Goal: Learn about a topic

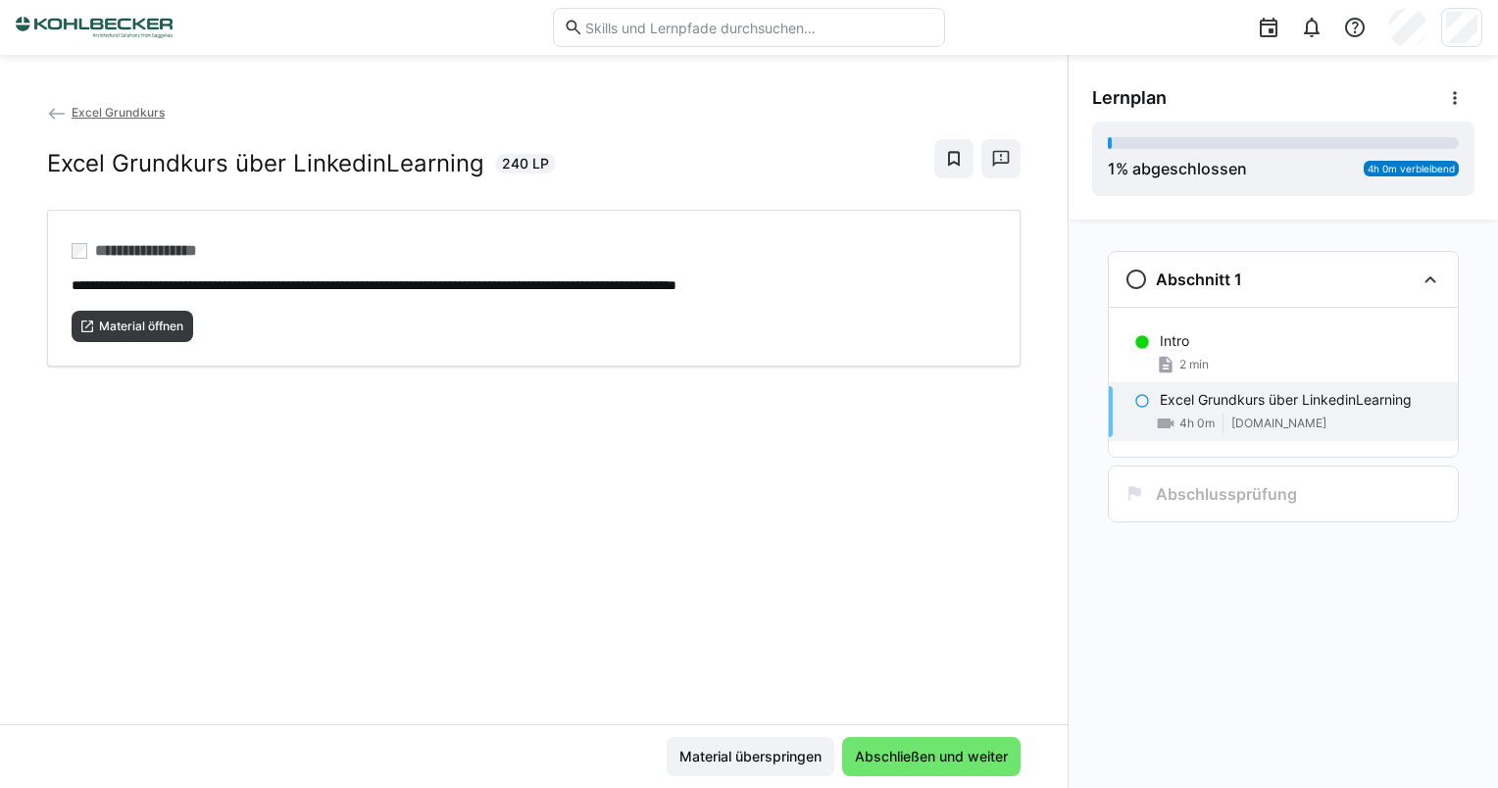
click at [114, 106] on span "Excel Grundkurs" at bounding box center [118, 112] width 93 height 15
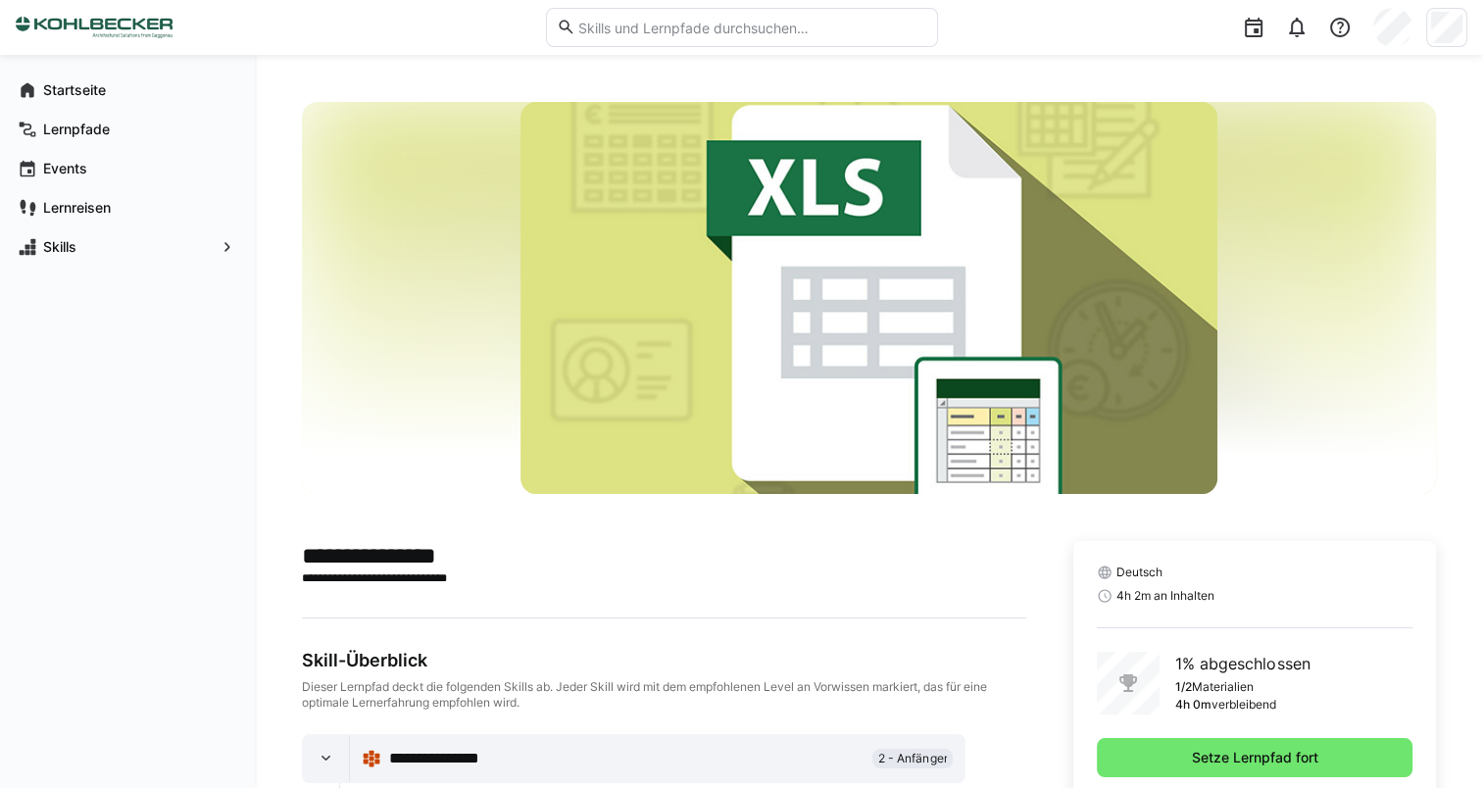
drag, startPoint x: 84, startPoint y: 95, endPoint x: 351, endPoint y: 84, distance: 266.9
click at [0, 0] on app-navigation-label "Startseite" at bounding box center [0, 0] width 0 height 0
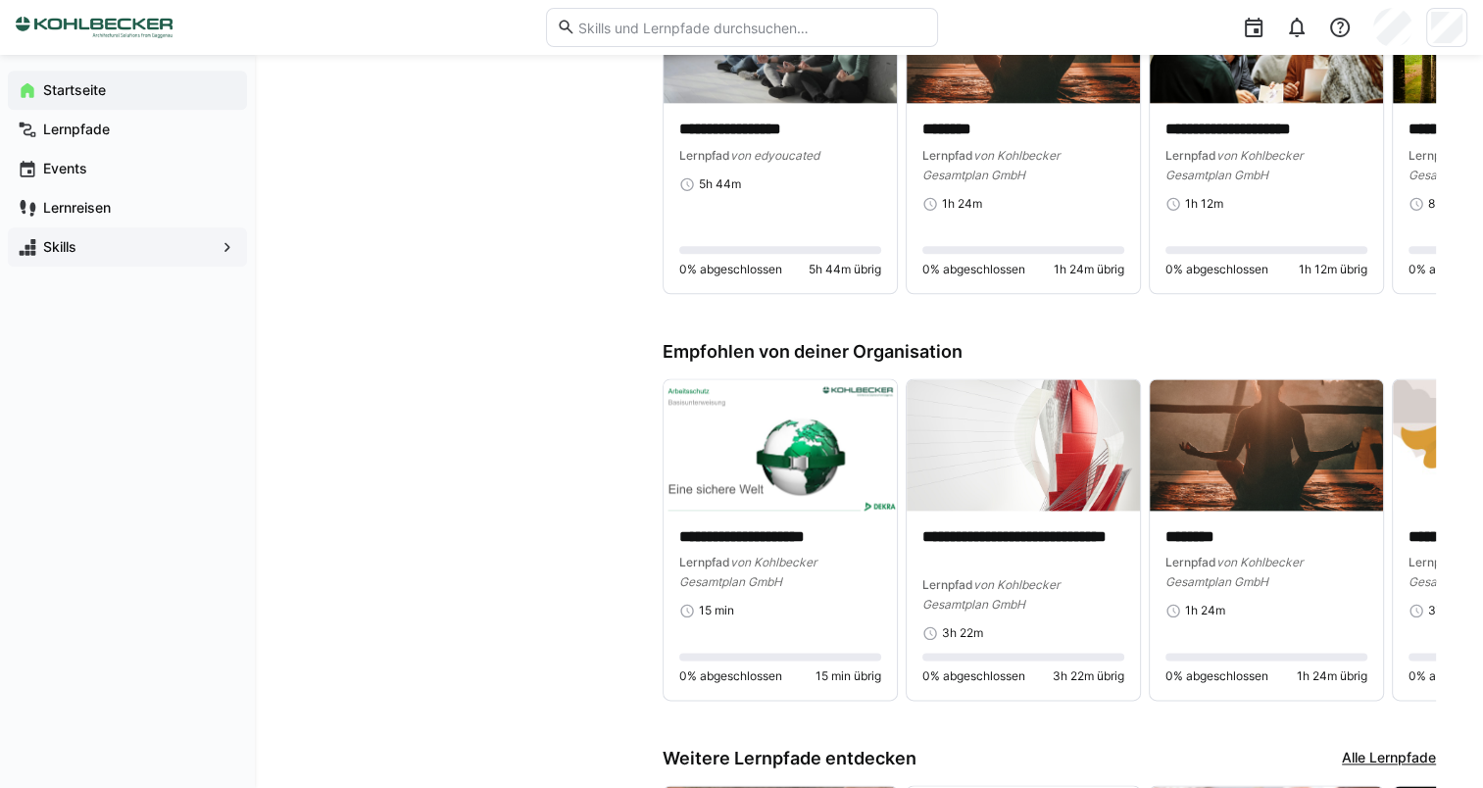
scroll to position [2419, 0]
click at [199, 246] on span "Skills" at bounding box center [127, 247] width 175 height 20
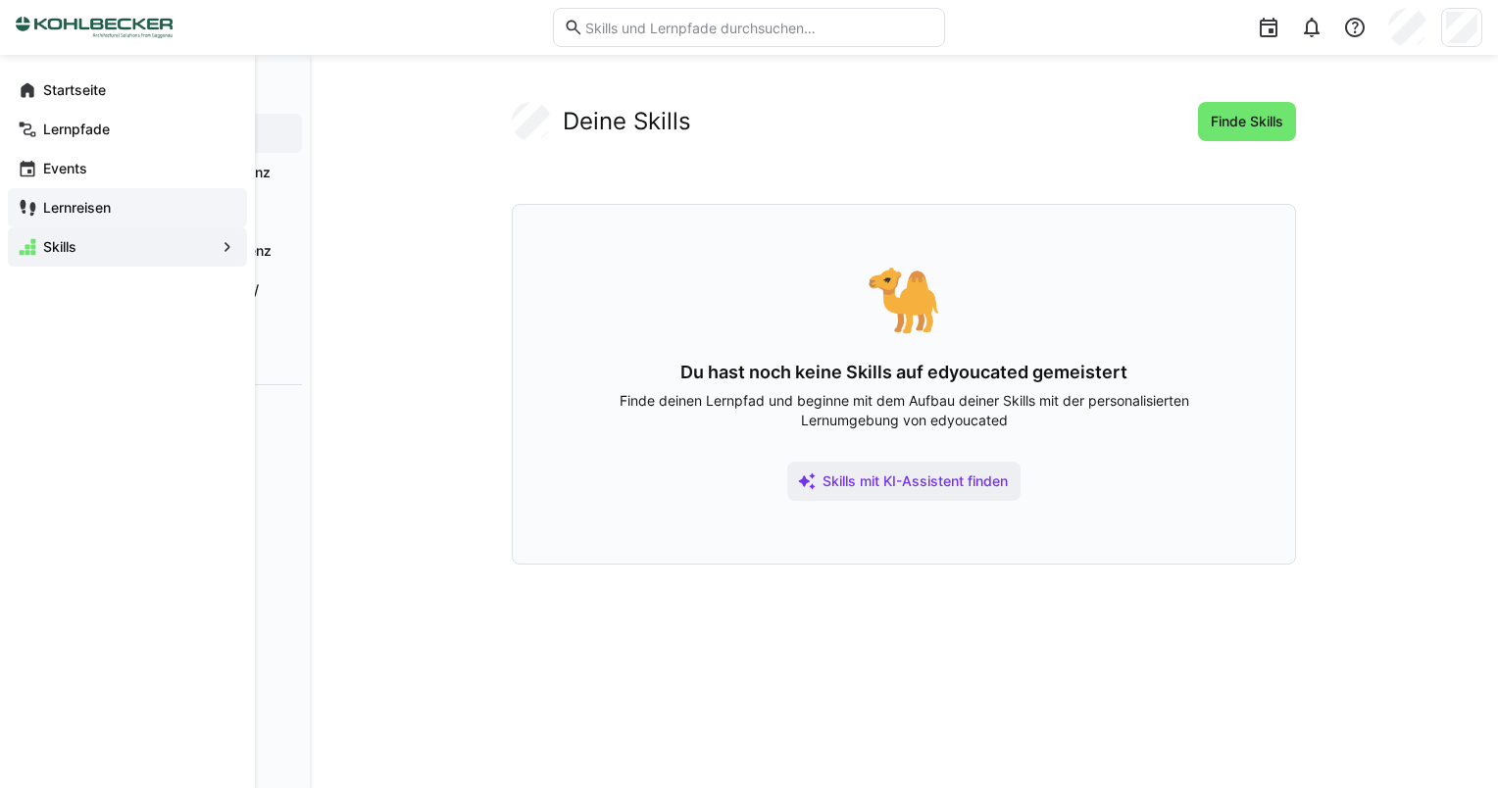
click at [0, 0] on app-navigation-label "Lernreisen" at bounding box center [0, 0] width 0 height 0
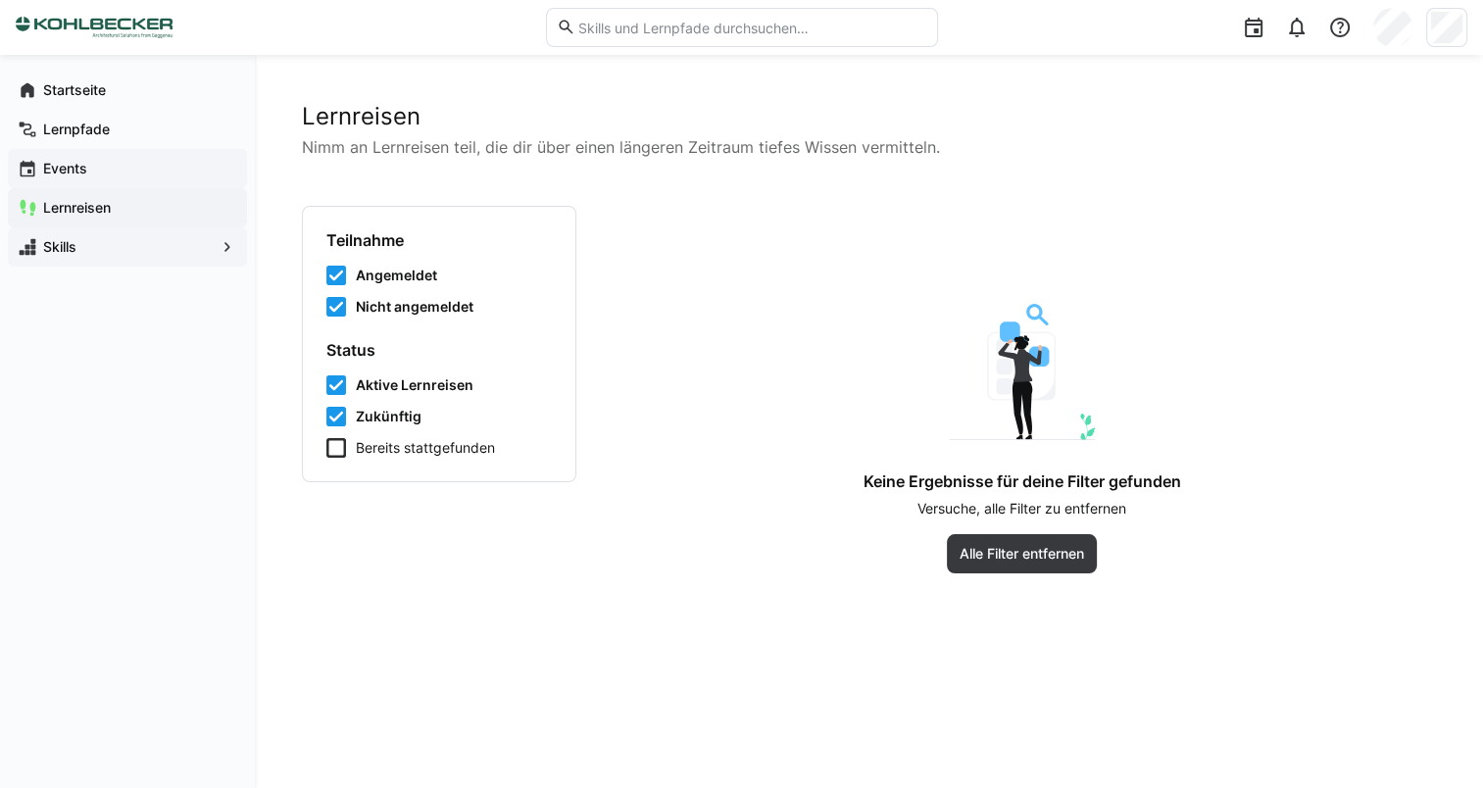
click at [0, 0] on app-navigation-label "Events" at bounding box center [0, 0] width 0 height 0
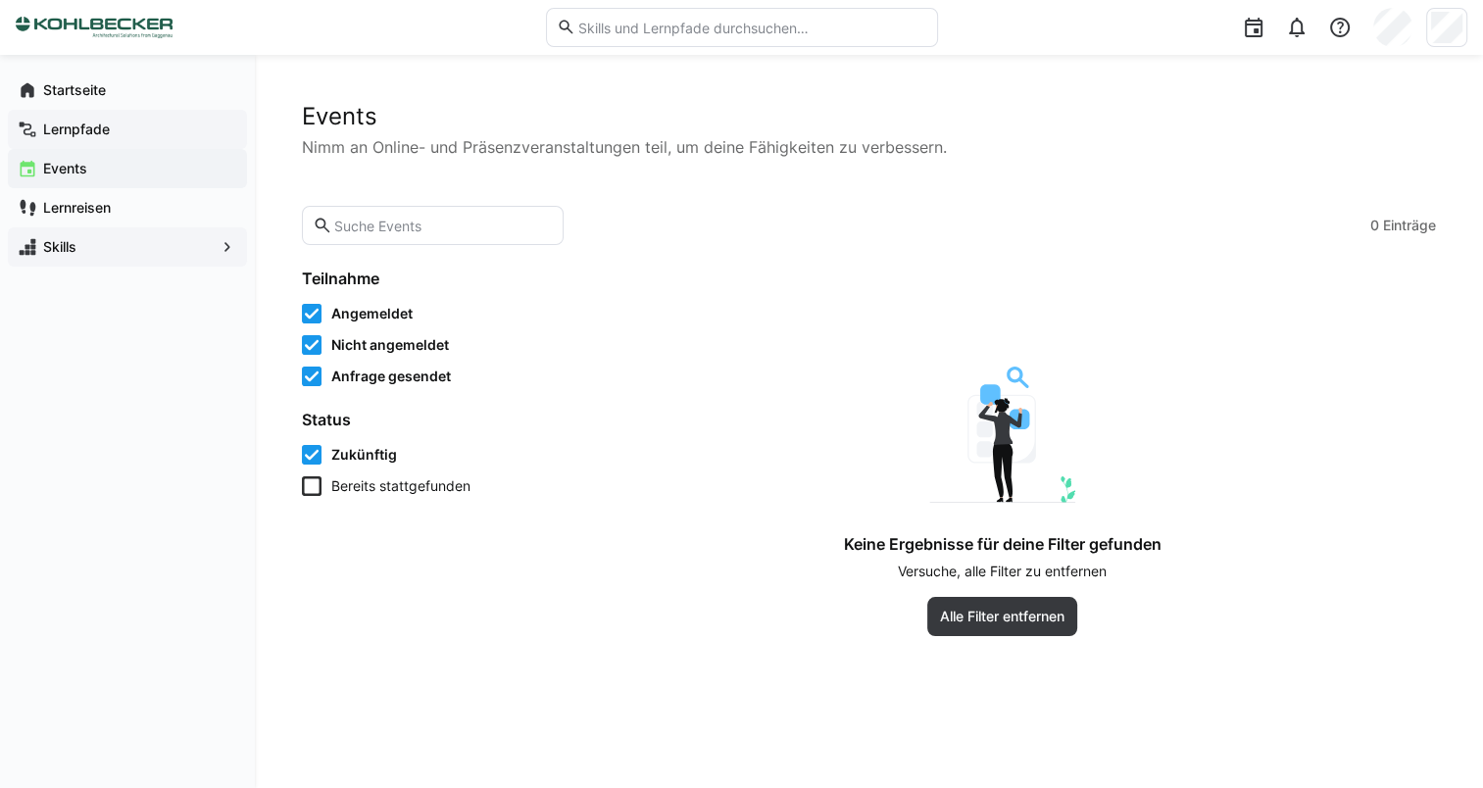
click at [78, 139] on div "Lernpfade" at bounding box center [127, 129] width 239 height 39
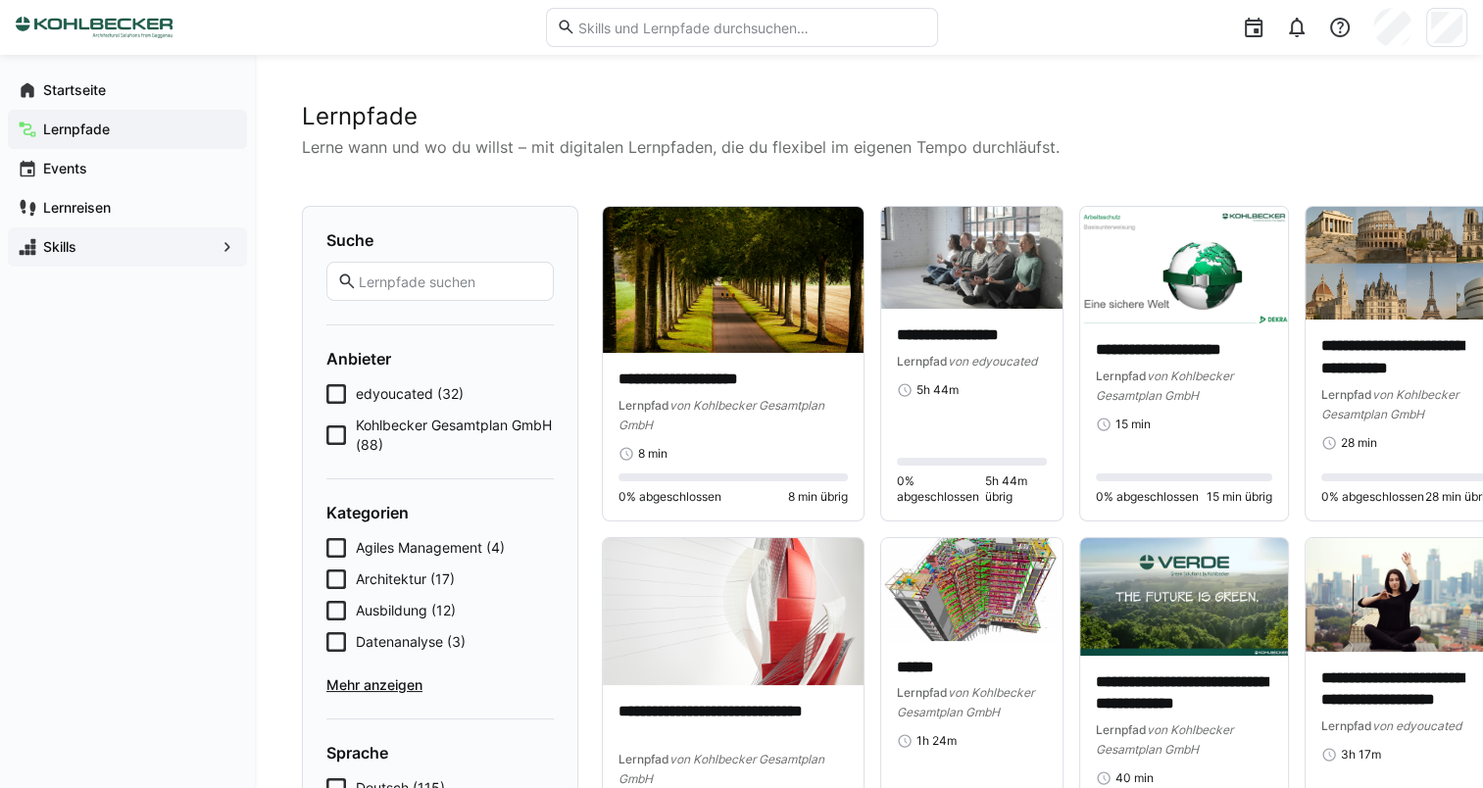
click at [374, 421] on span "Kohlbecker Gesamtplan GmbH (88)" at bounding box center [455, 435] width 198 height 39
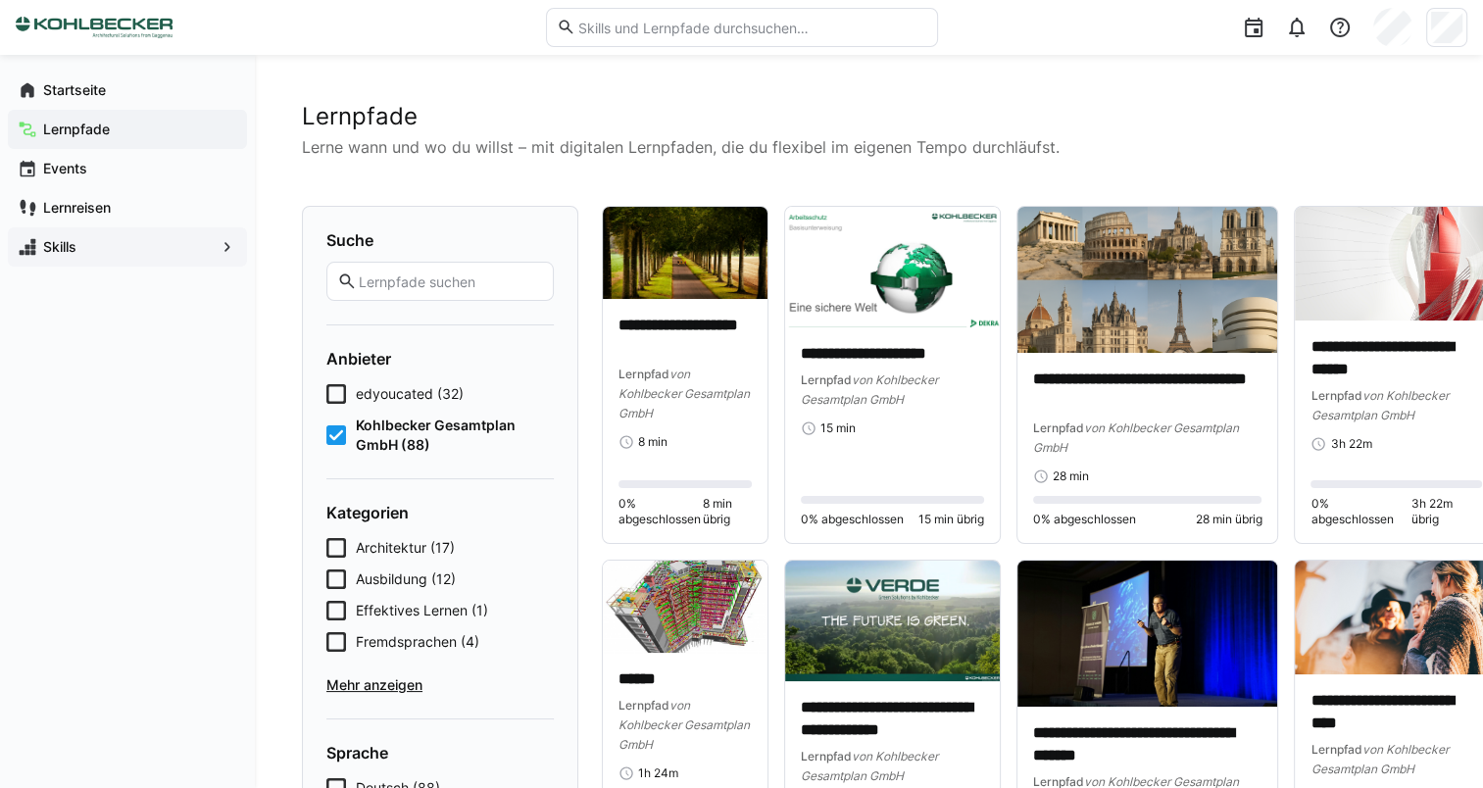
click at [373, 425] on span "Kohlbecker Gesamtplan GmbH (88)" at bounding box center [455, 435] width 198 height 39
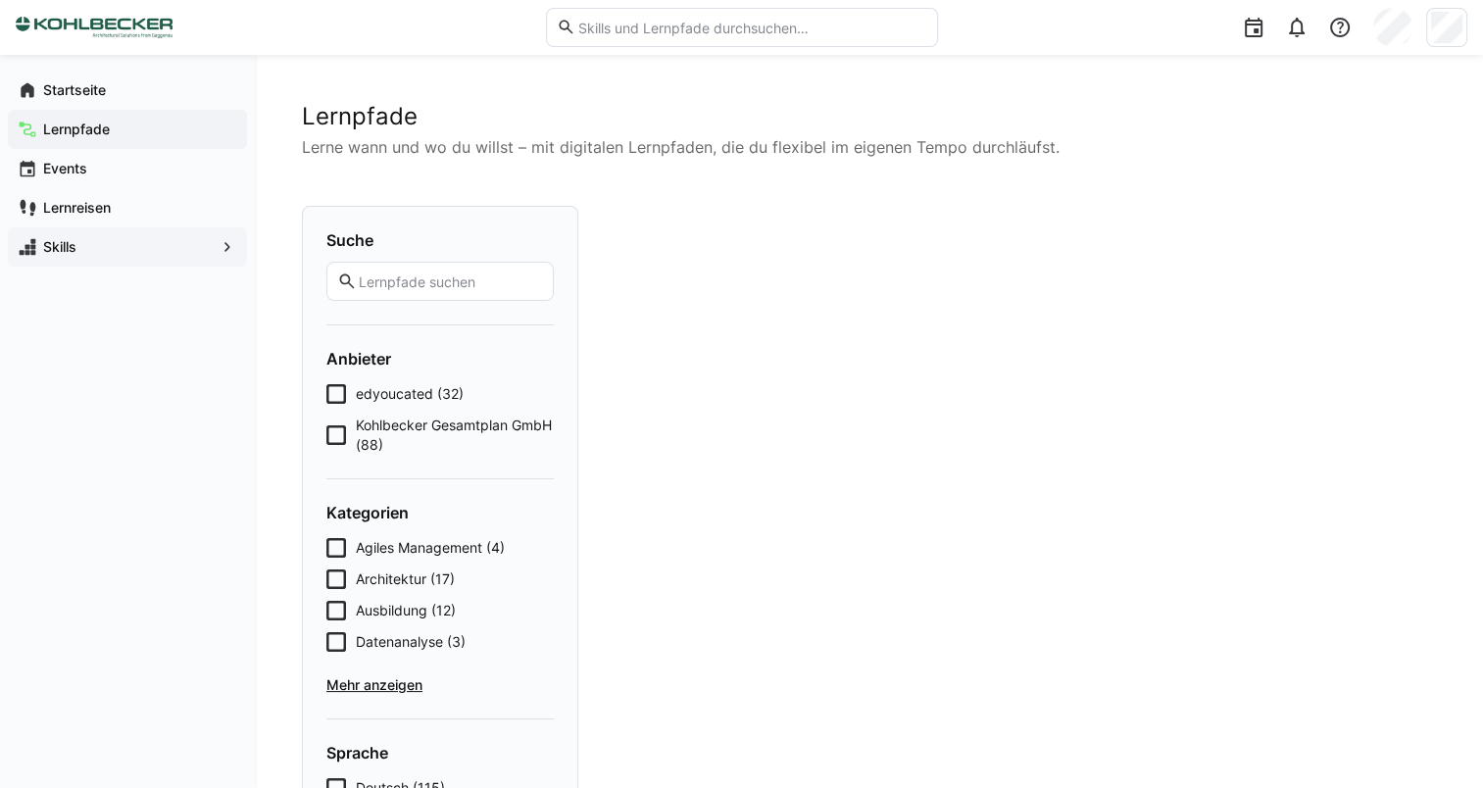
click at [373, 398] on span "edyoucated (32)" at bounding box center [410, 394] width 108 height 20
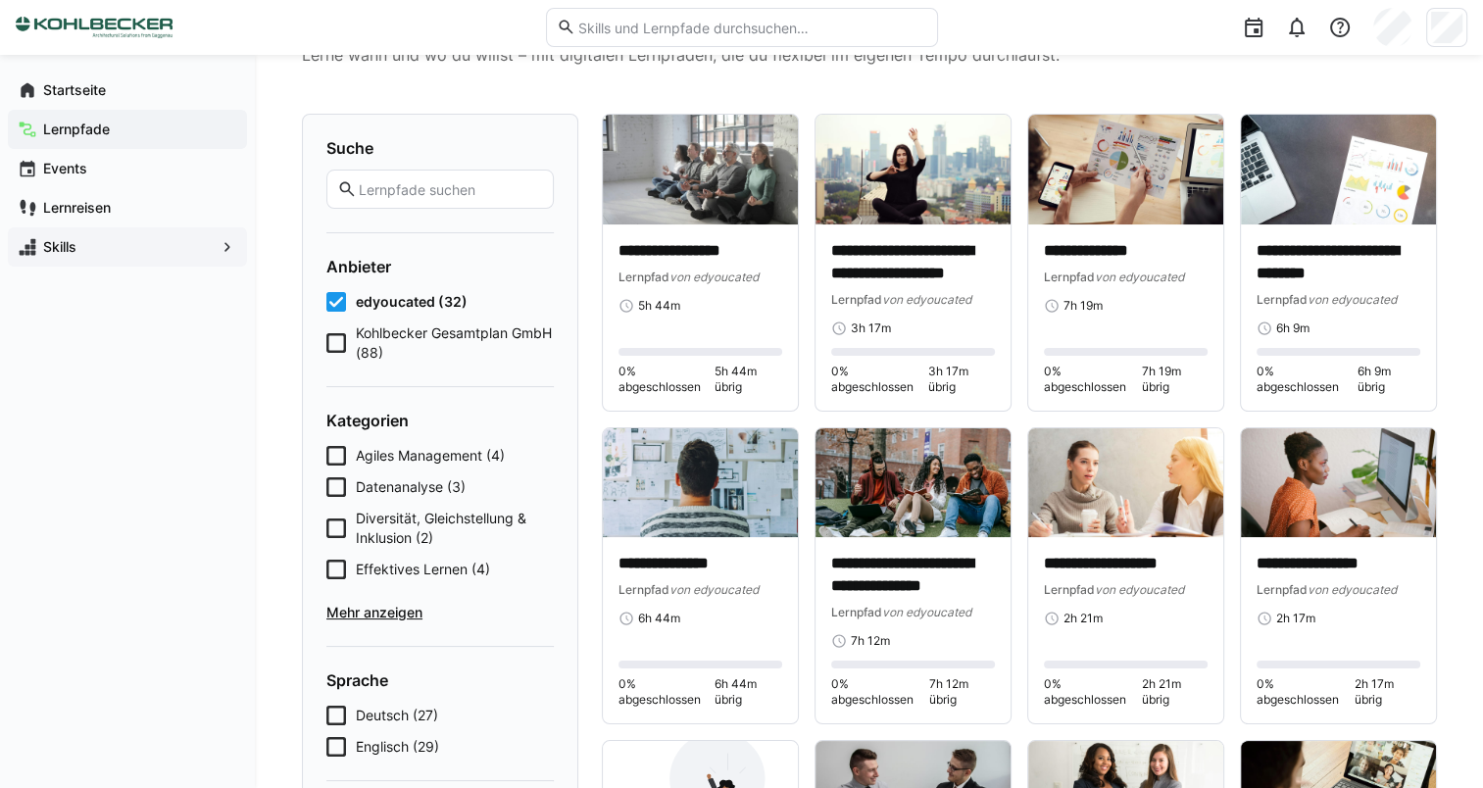
scroll to position [91, 0]
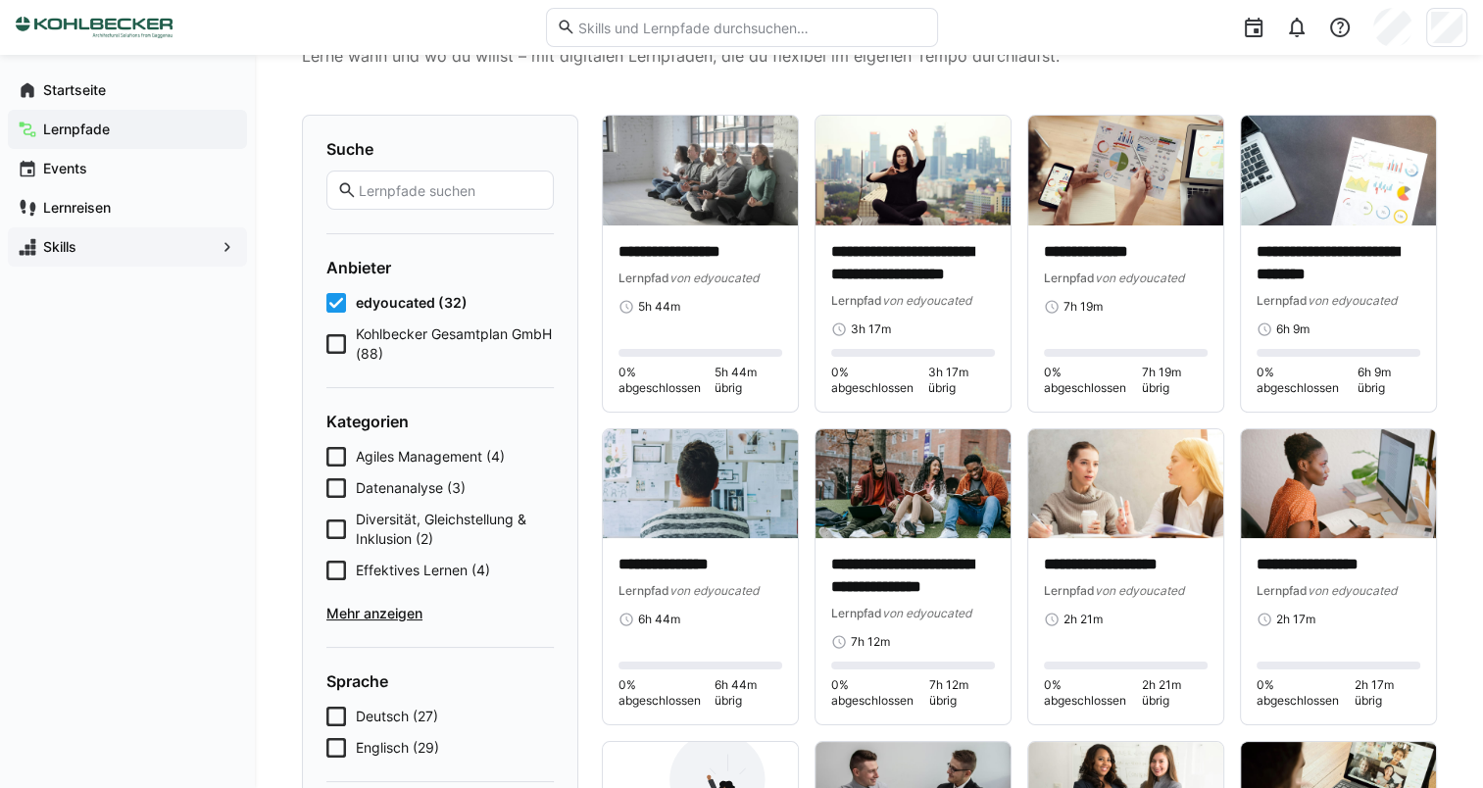
click at [378, 569] on span "Effektives Lernen (4)" at bounding box center [423, 571] width 134 height 20
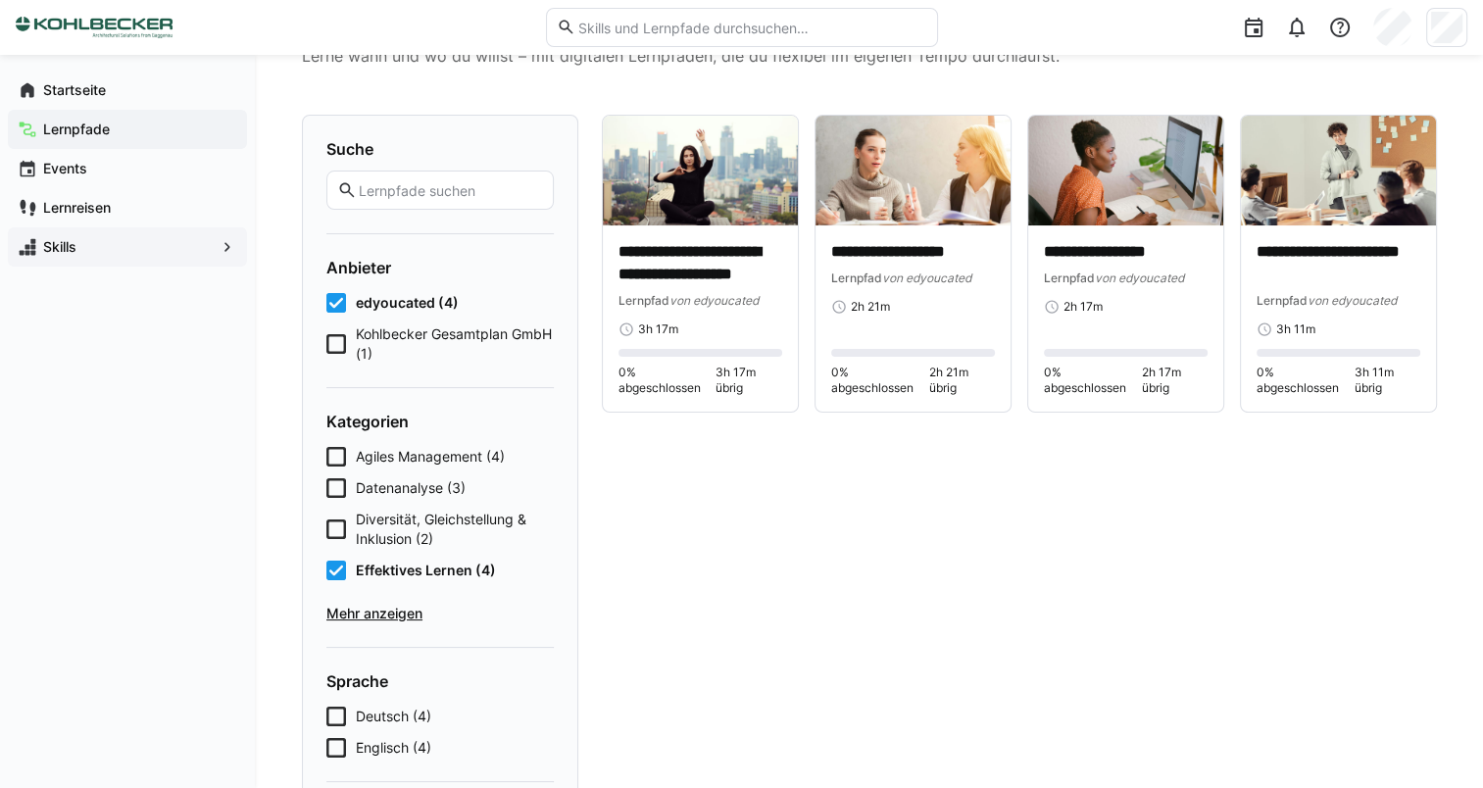
click at [409, 575] on span "Effektives Lernen (4)" at bounding box center [426, 571] width 140 height 20
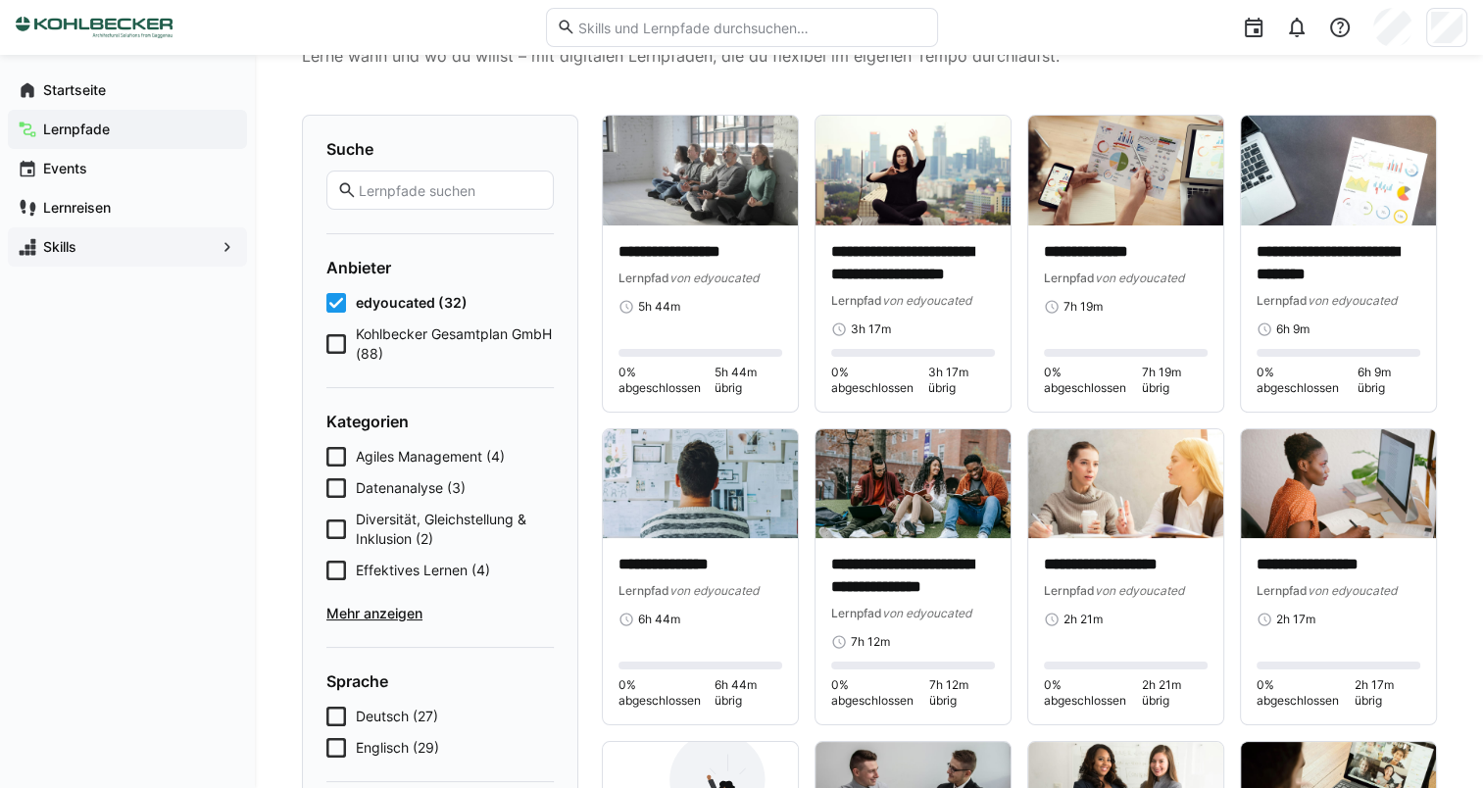
click at [420, 459] on span "Agiles Management (4)" at bounding box center [430, 457] width 149 height 20
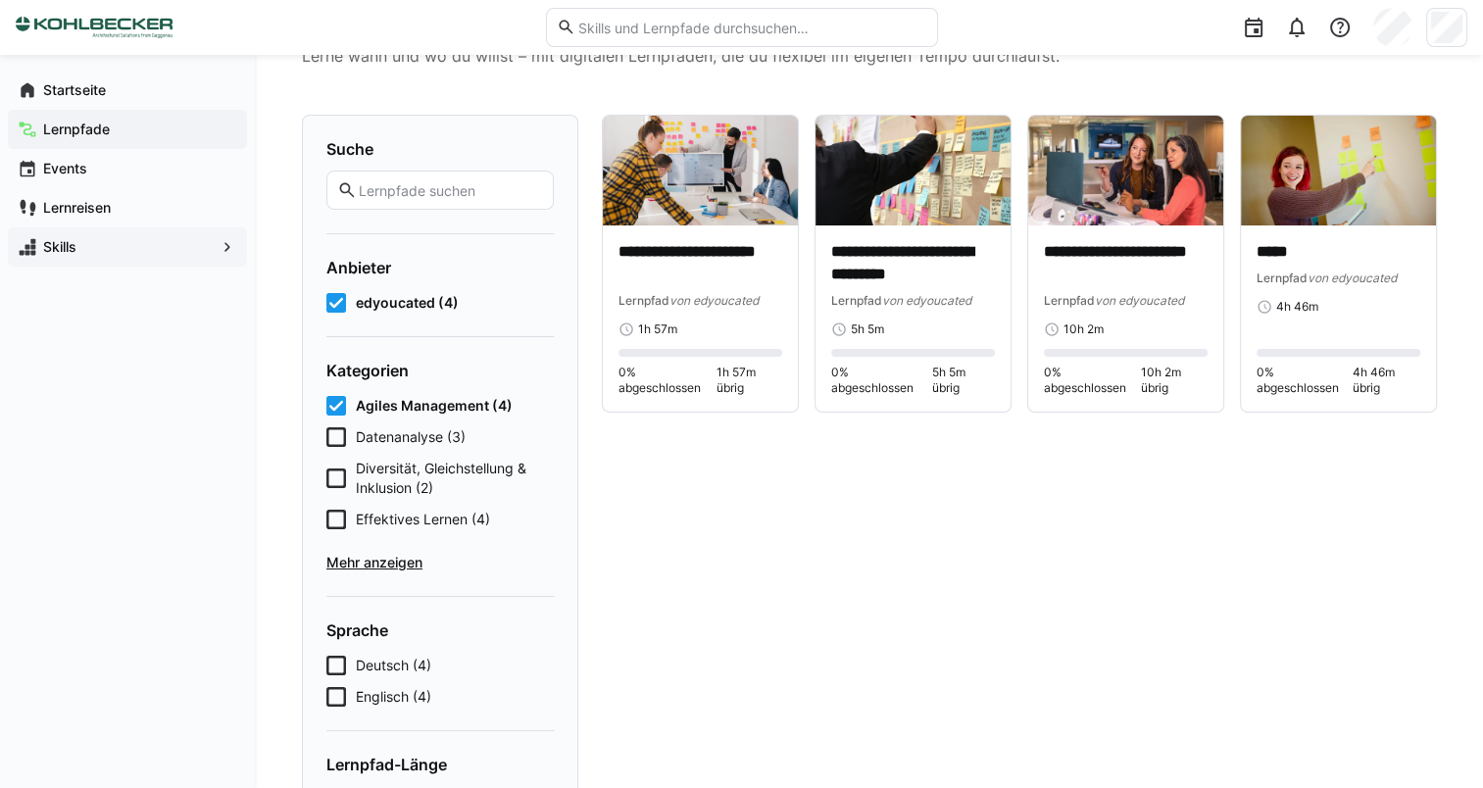
click at [384, 420] on div "Agiles Management (4) Datenanalyse (3) Diversität, Gleichstellung & Inklusion (…" at bounding box center [439, 484] width 227 height 176
click at [388, 408] on span "Agiles Management (4)" at bounding box center [434, 406] width 157 height 20
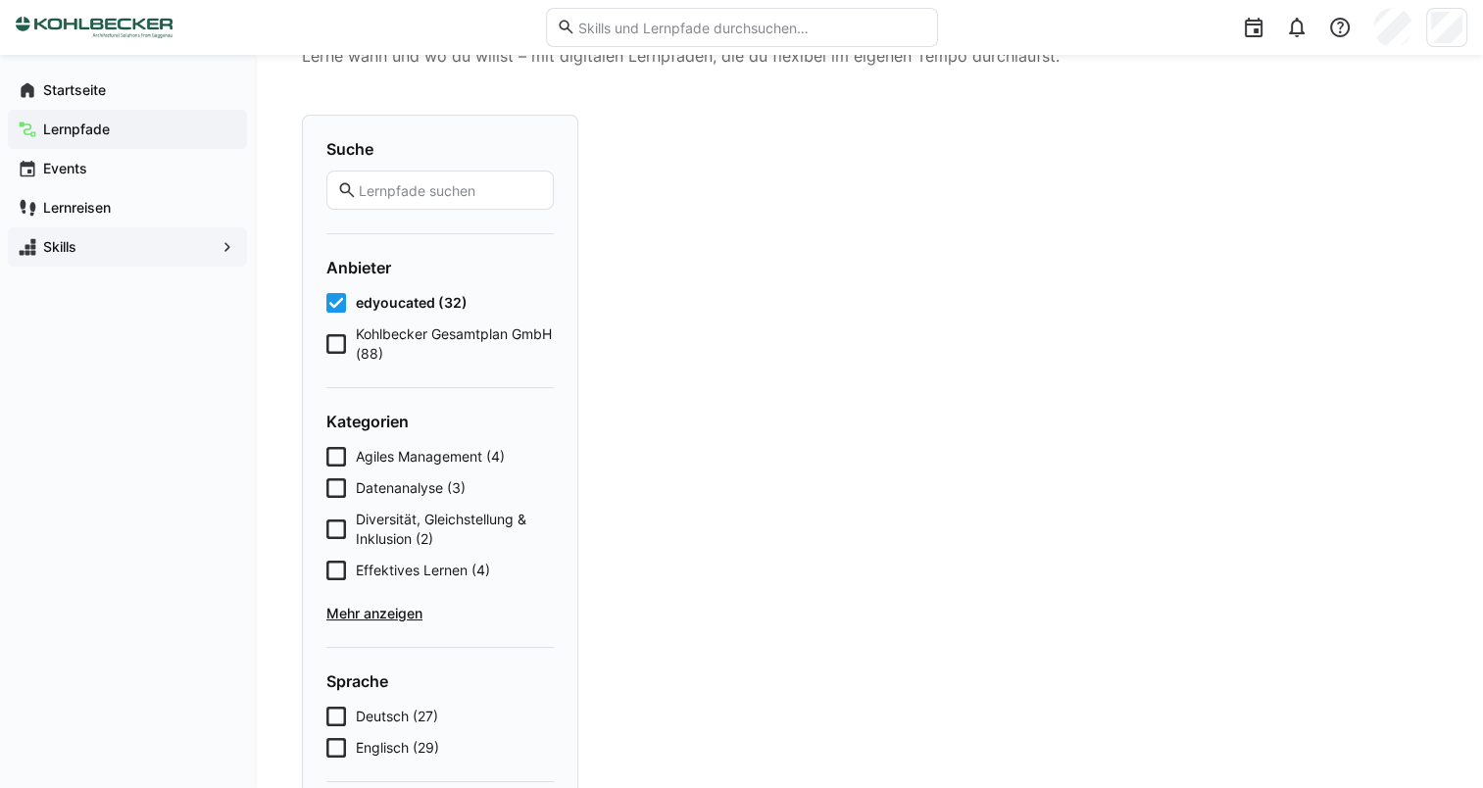
click at [408, 341] on span "Kohlbecker Gesamtplan GmbH (88)" at bounding box center [455, 344] width 198 height 39
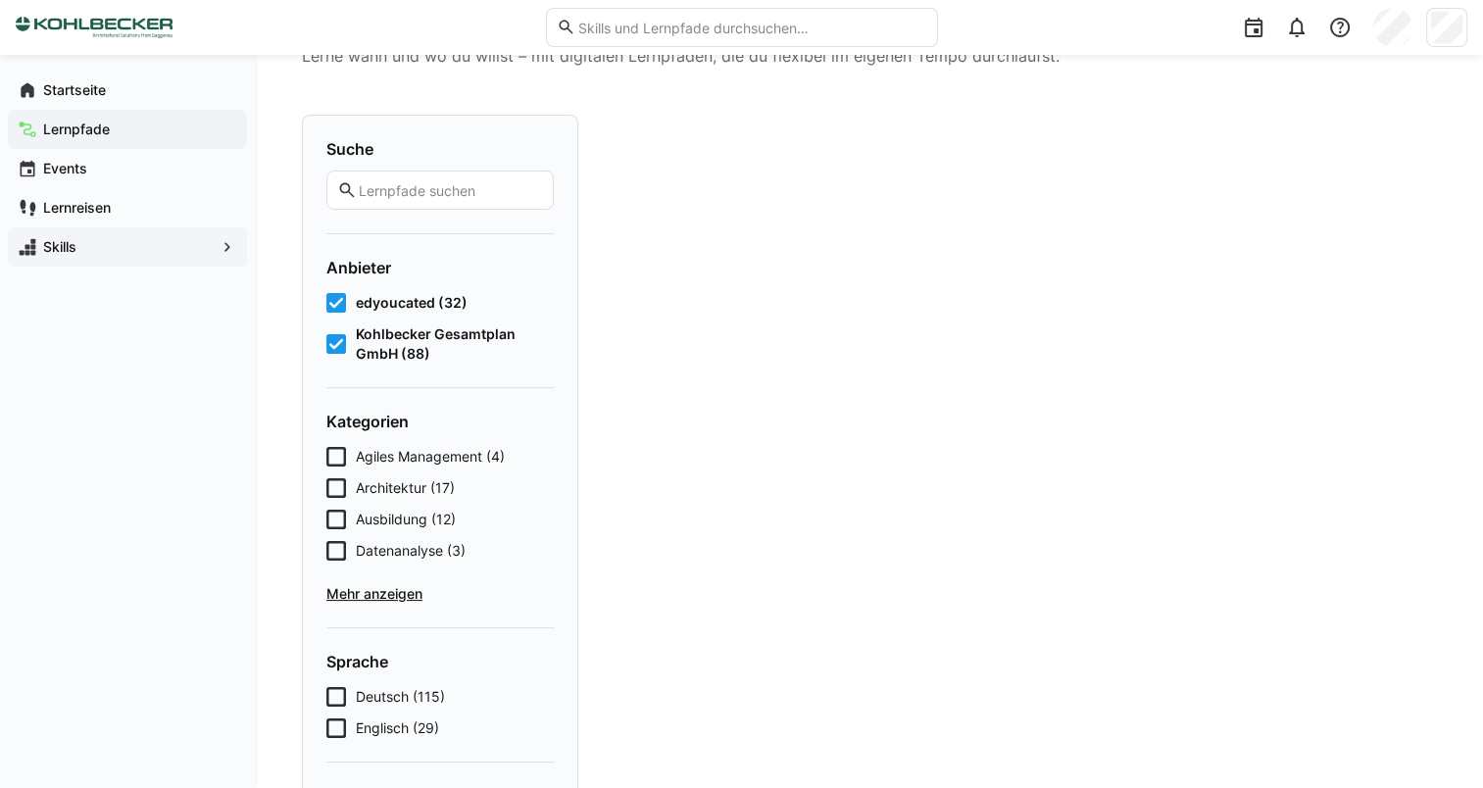
click at [411, 306] on span "edyoucated (32)" at bounding box center [412, 303] width 112 height 20
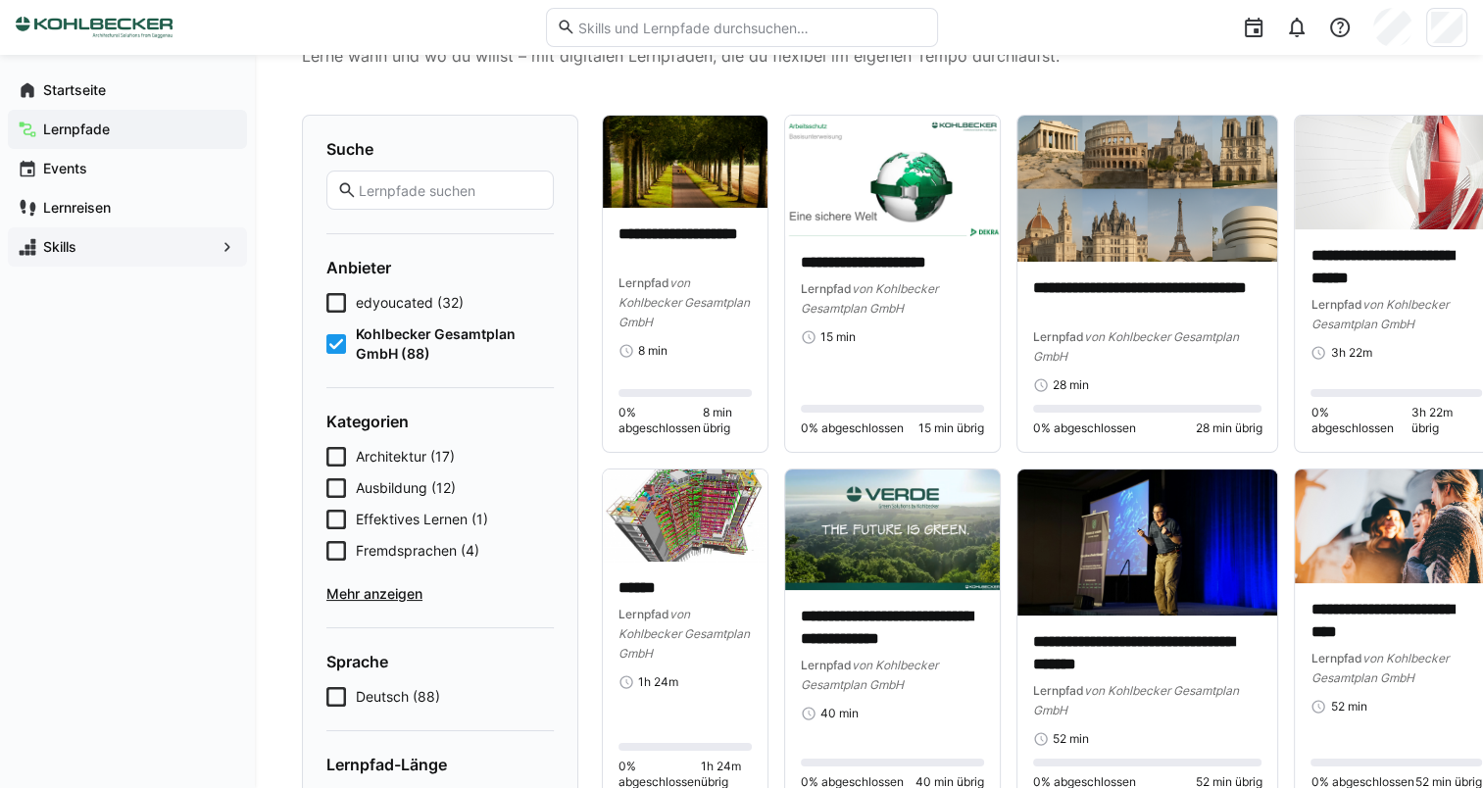
click at [402, 519] on span "Effektives Lernen (1)" at bounding box center [422, 520] width 132 height 20
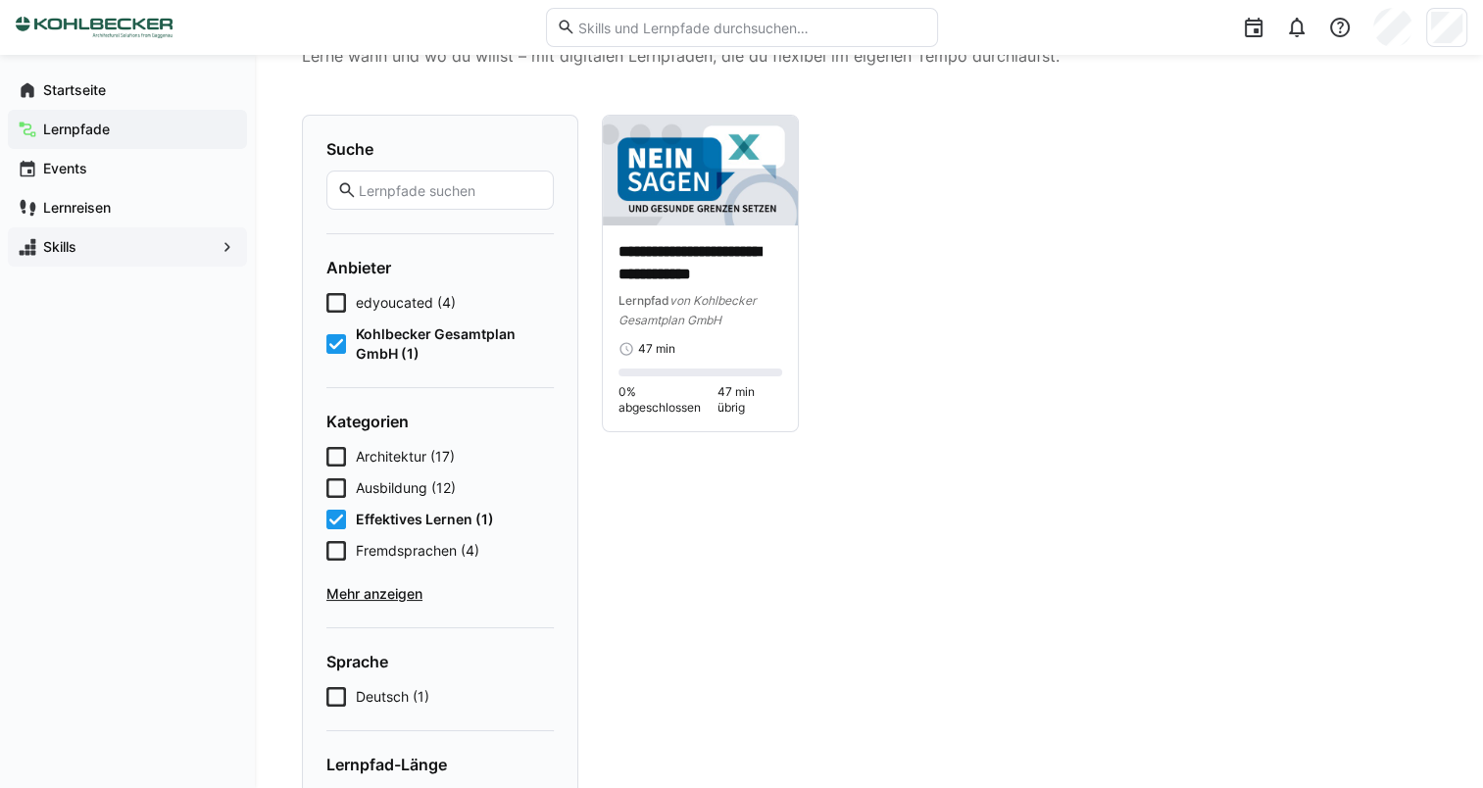
click at [402, 519] on span "Effektives Lernen (1)" at bounding box center [425, 520] width 138 height 20
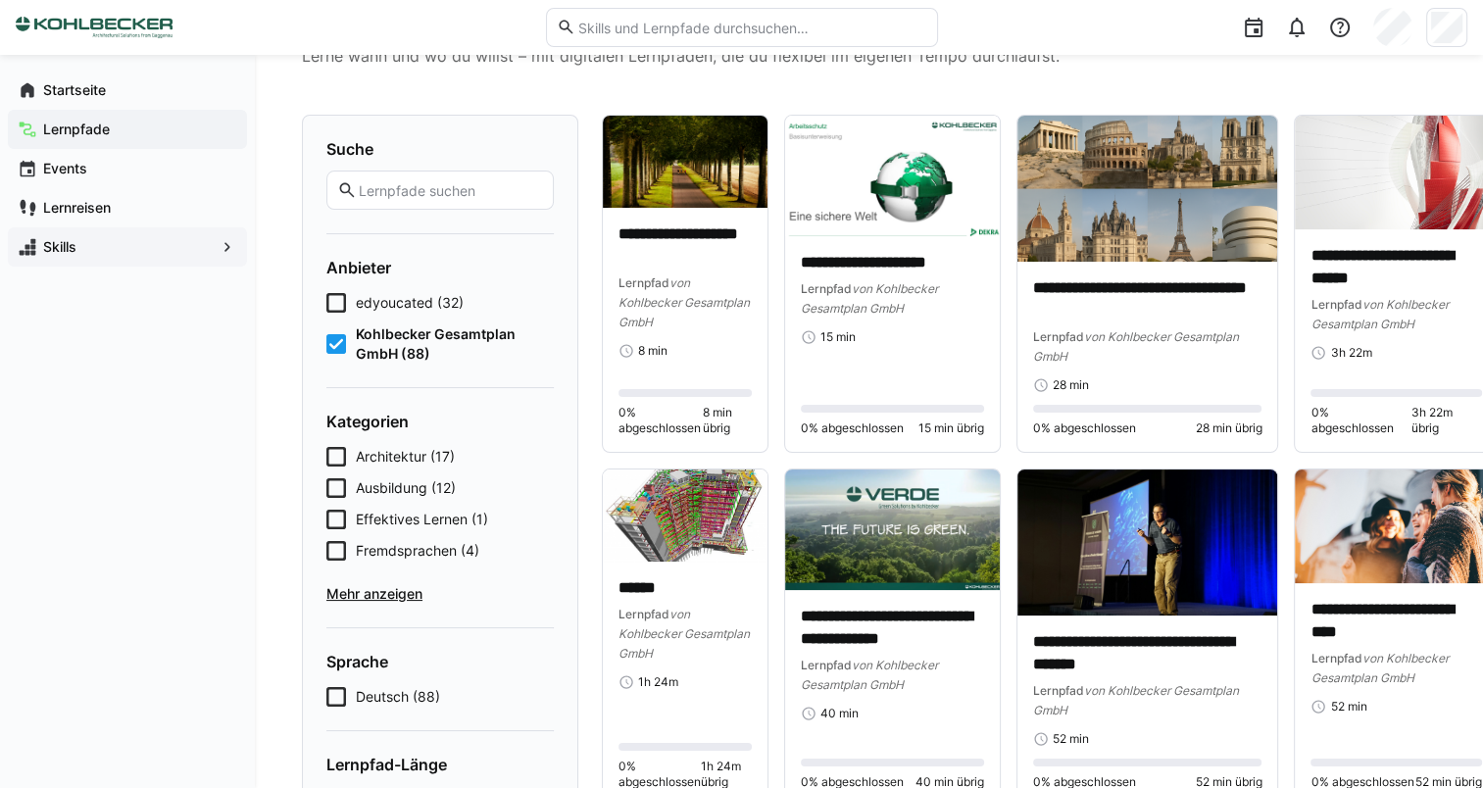
click at [403, 560] on div "Architektur (17) Ausbildung (12) Effektives Lernen (1) Fremdsprachen (4) Mehr a…" at bounding box center [439, 525] width 227 height 157
click at [404, 550] on span "Fremdsprachen (4)" at bounding box center [418, 551] width 124 height 20
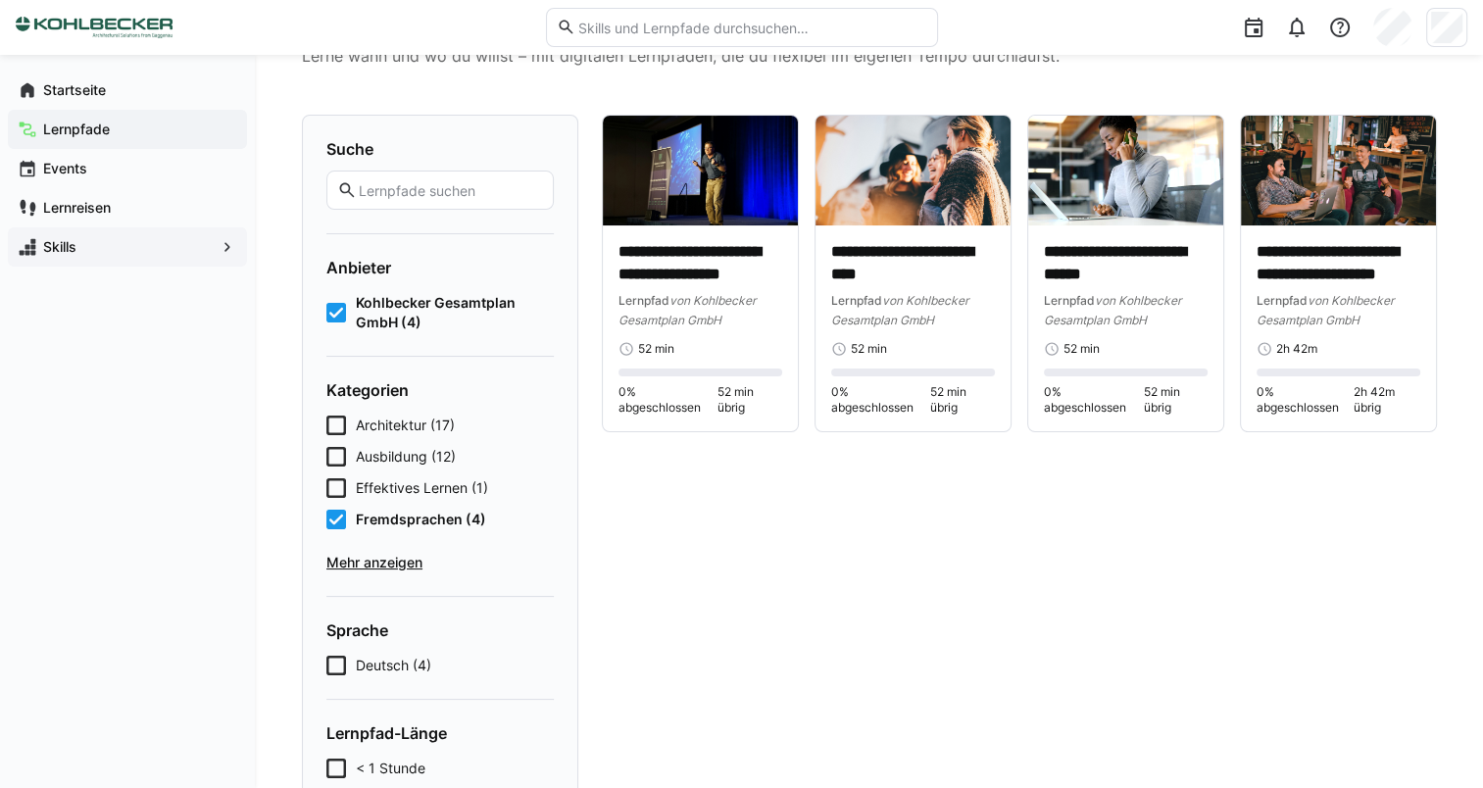
click at [404, 550] on div "Architektur (17) Ausbildung (12) Effektives Lernen (1) Fremdsprachen (4) Mehr a…" at bounding box center [439, 494] width 227 height 157
click at [412, 518] on span "Fremdsprachen (4)" at bounding box center [421, 520] width 130 height 20
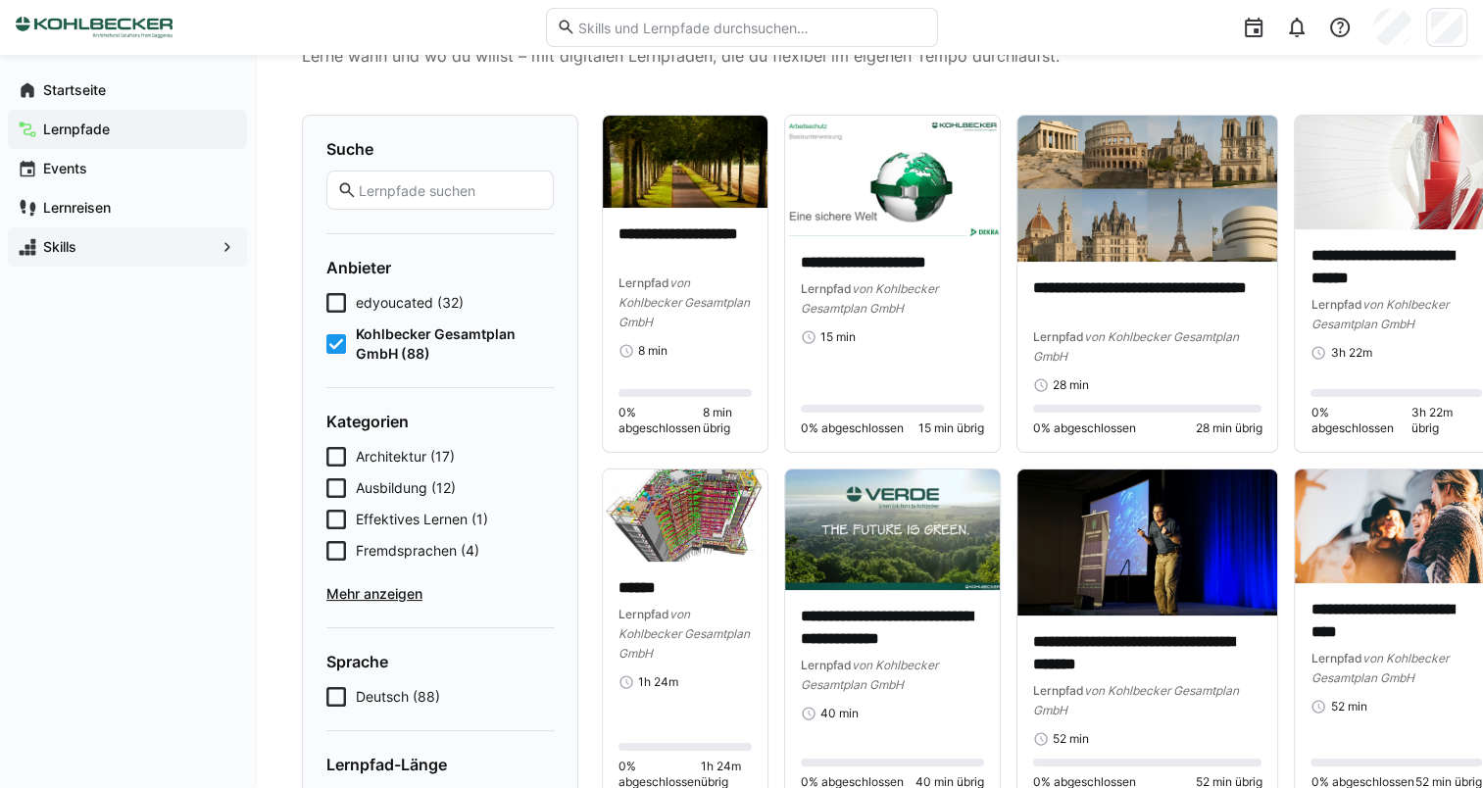
click at [401, 593] on span "Mehr anzeigen" at bounding box center [439, 594] width 227 height 20
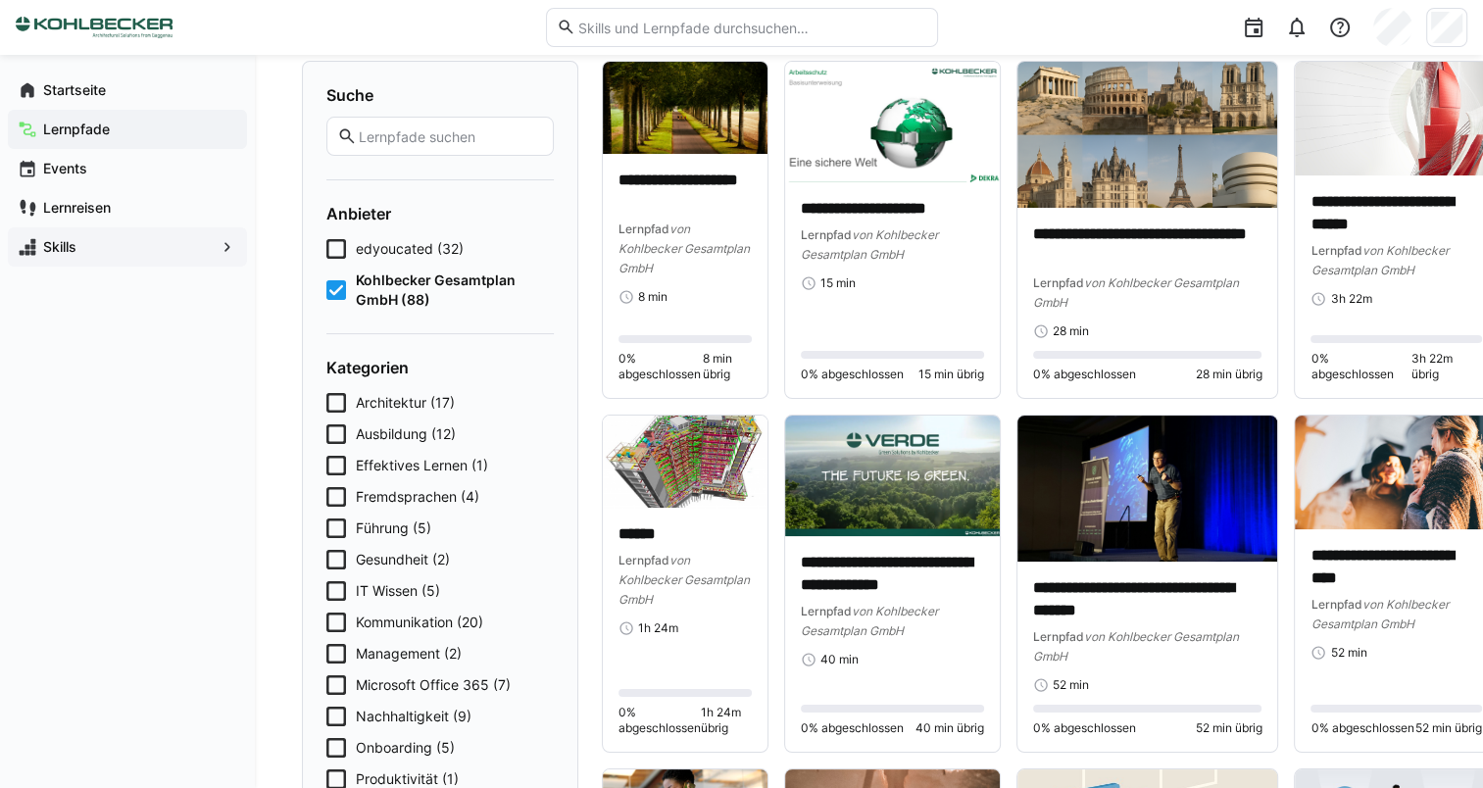
scroll to position [189, 0]
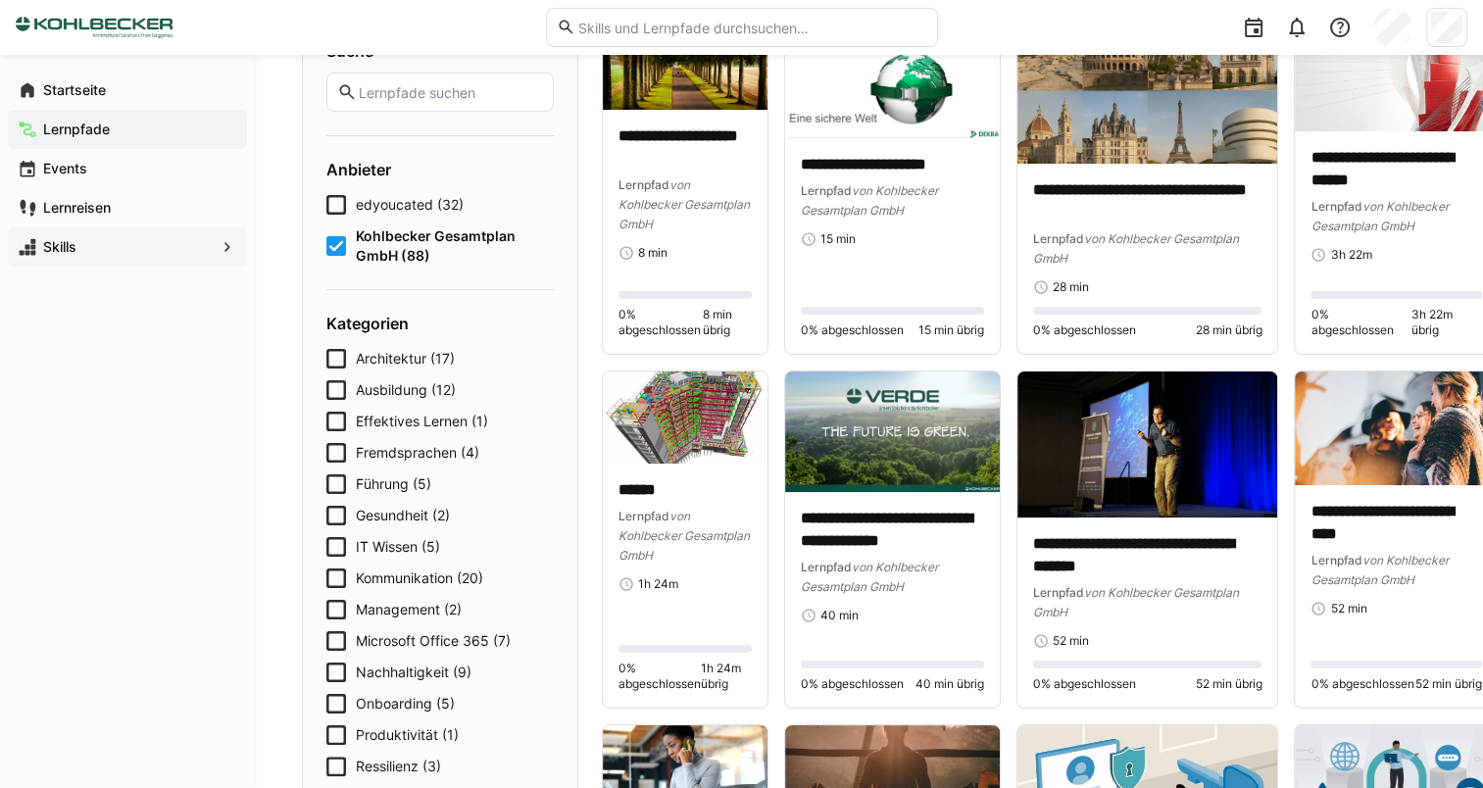
click at [414, 486] on span "Führung (5)" at bounding box center [393, 485] width 75 height 20
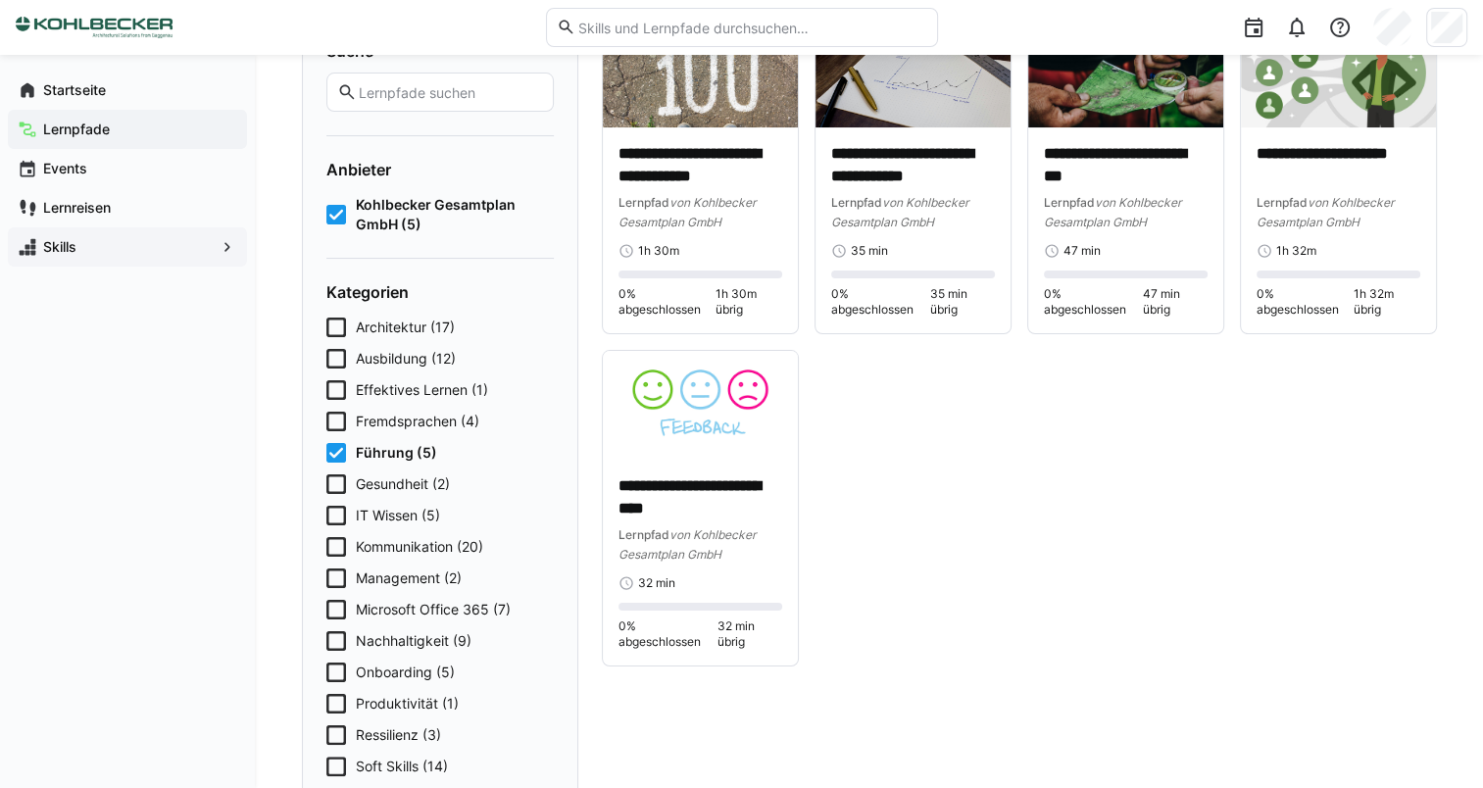
click at [404, 456] on span "Führung (5)" at bounding box center [396, 453] width 81 height 20
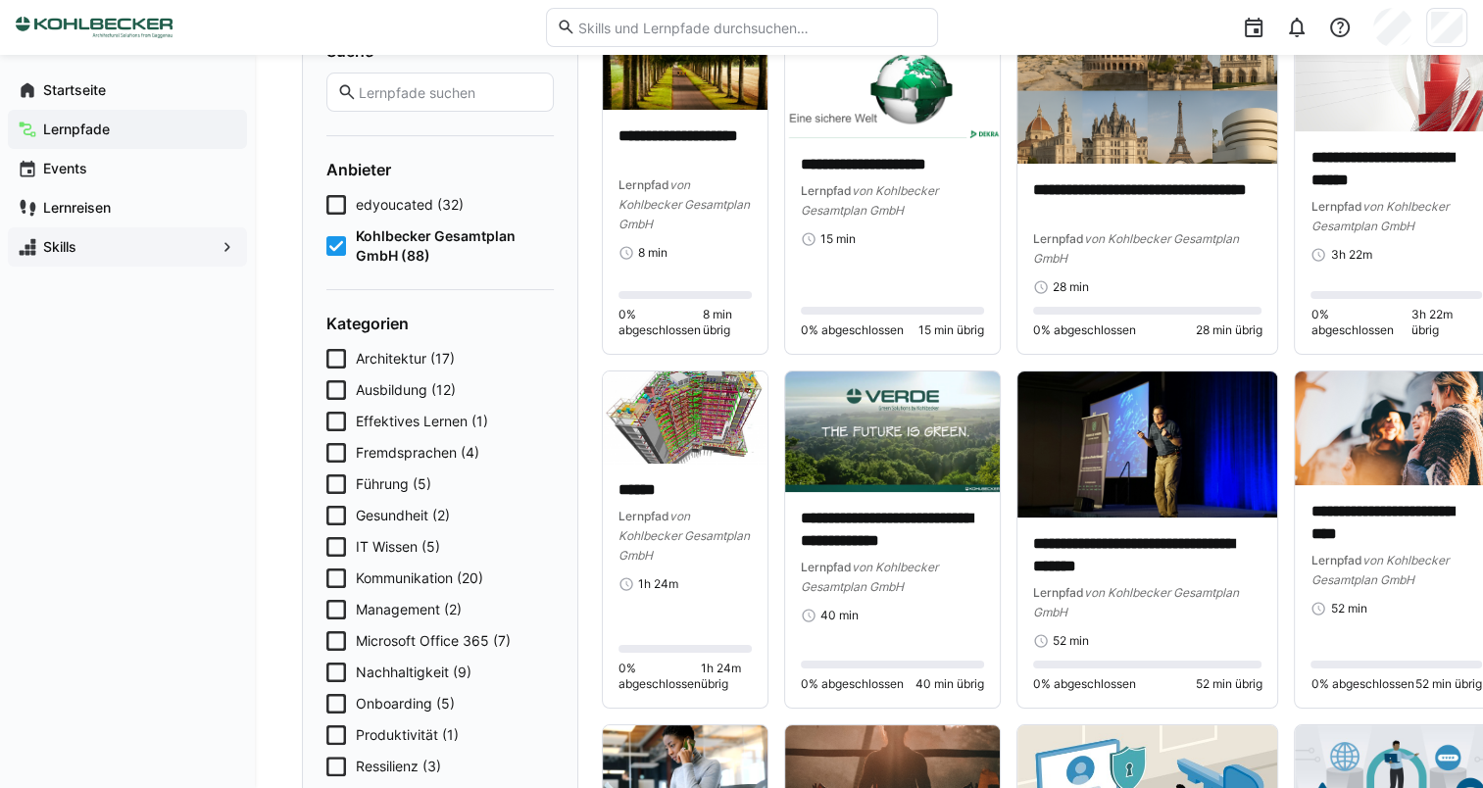
click at [424, 526] on div "Architektur (17) Ausbildung (12) Effektives Lernen (1) Fremdsprachen (4) Führun…" at bounding box center [439, 615] width 227 height 533
click at [424, 517] on span "Gesundheit (2)" at bounding box center [403, 516] width 94 height 20
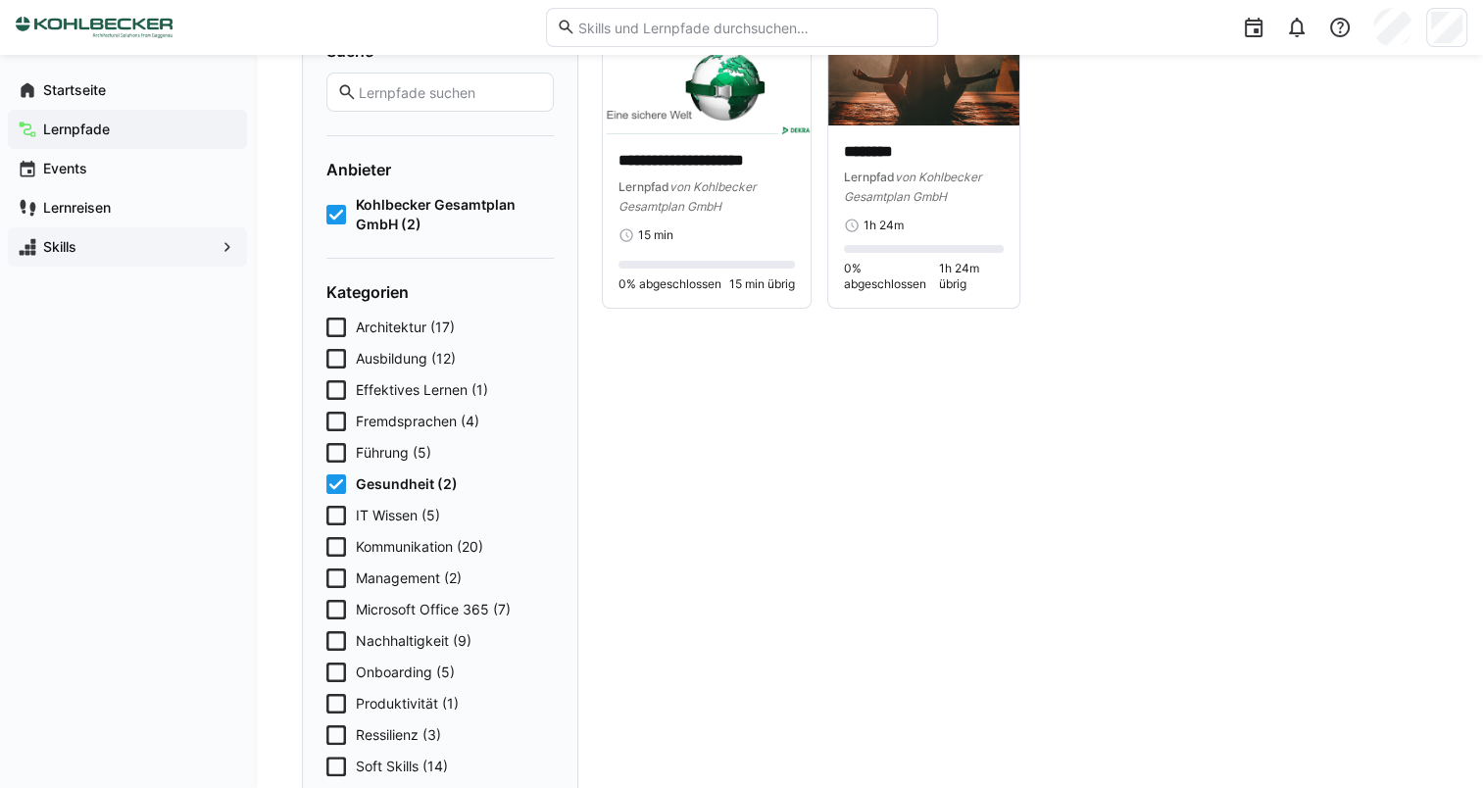
click at [409, 488] on span "Gesundheit (2)" at bounding box center [407, 485] width 102 height 20
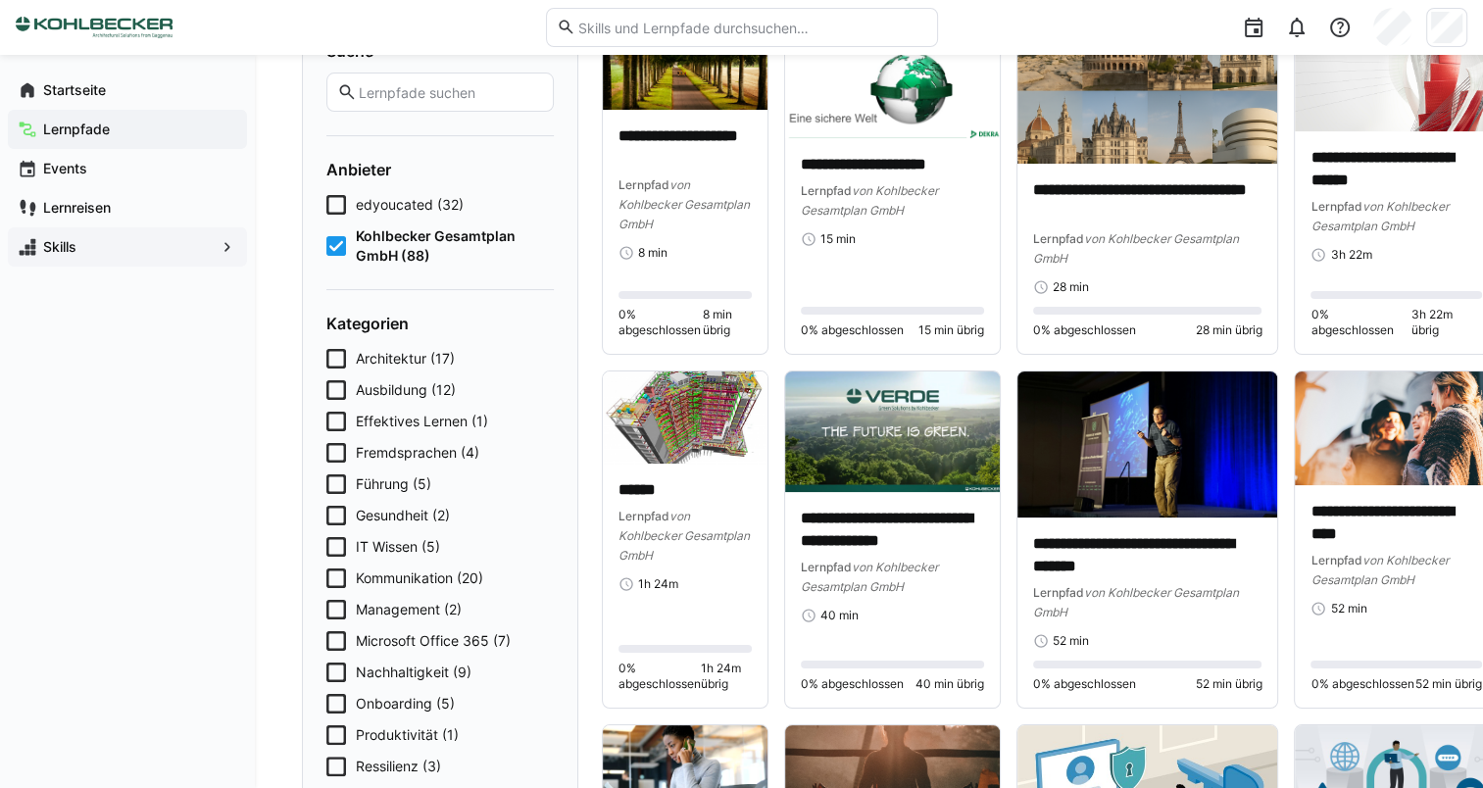
click at [401, 543] on span "IT Wissen (5)" at bounding box center [398, 547] width 84 height 20
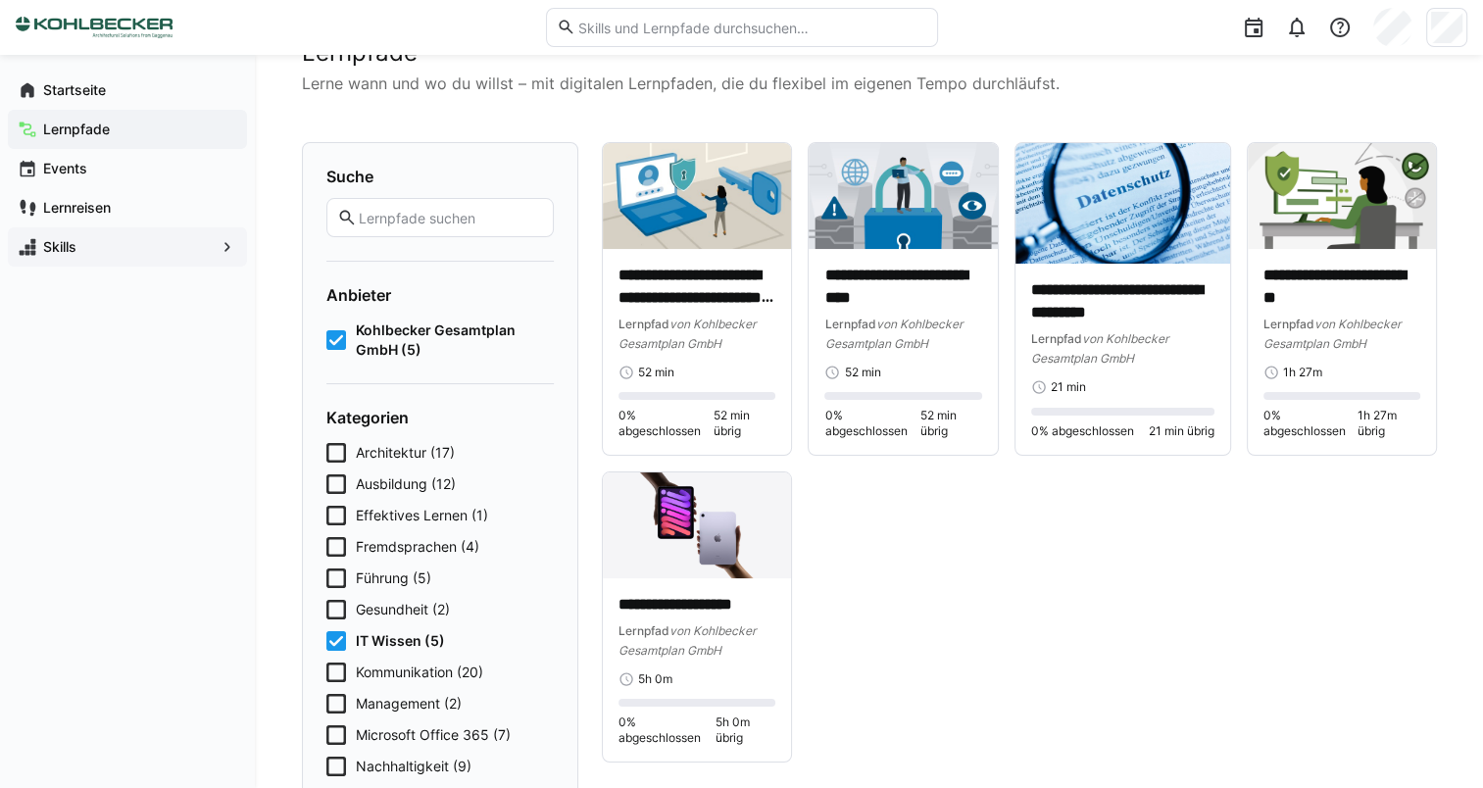
scroll to position [98, 0]
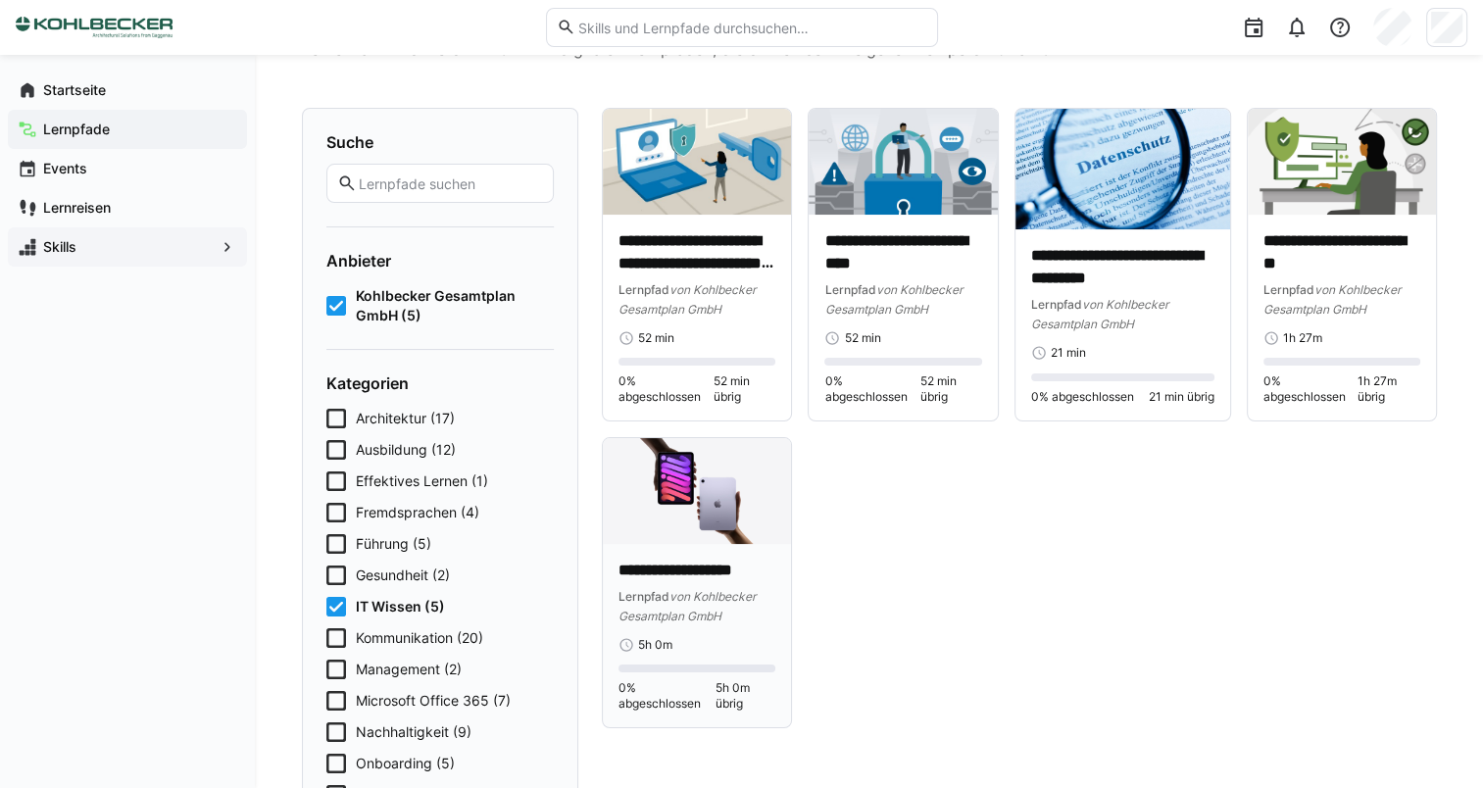
click at [706, 596] on span "von Kohlbecker Gesamtplan GmbH" at bounding box center [687, 606] width 137 height 34
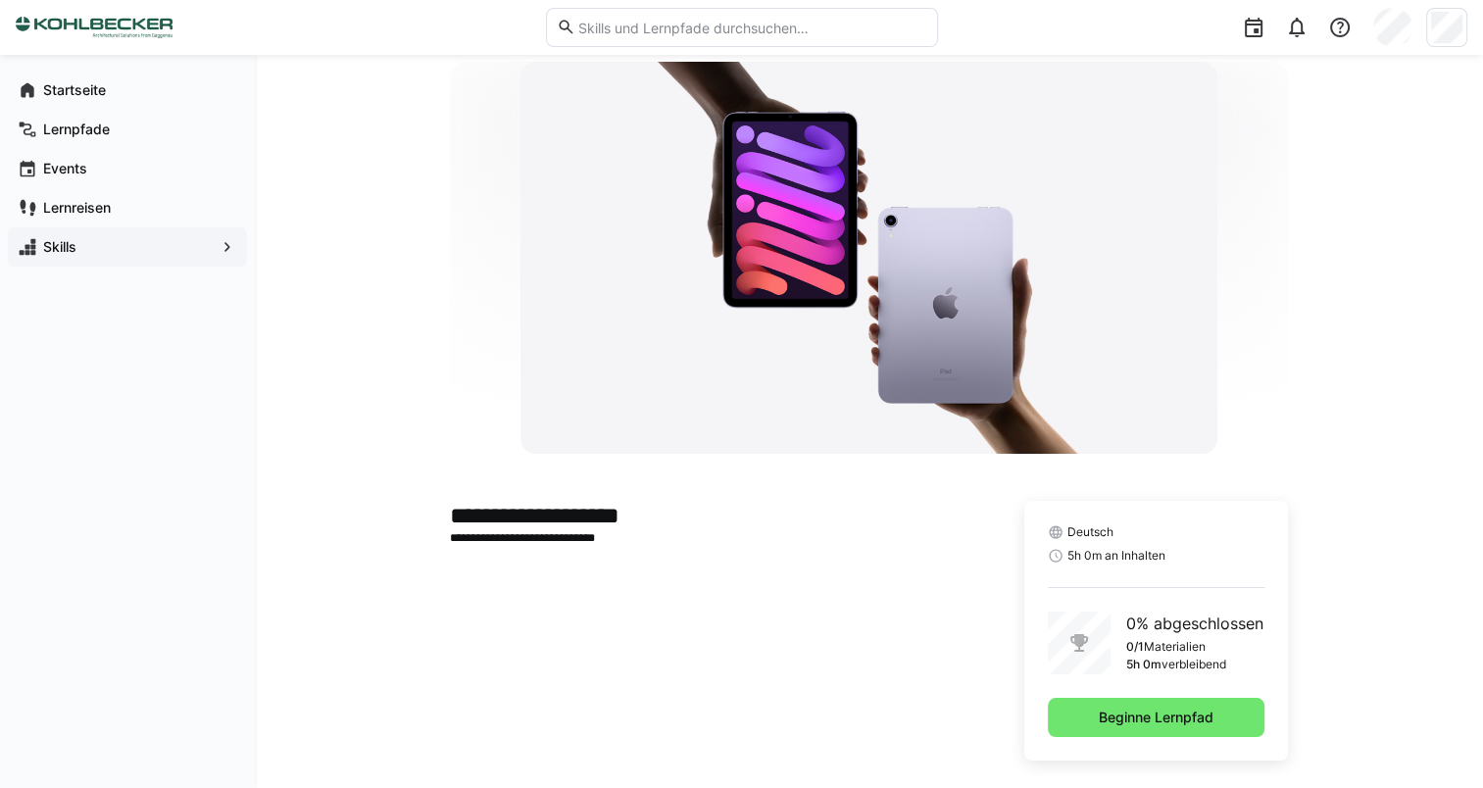
scroll to position [59, 0]
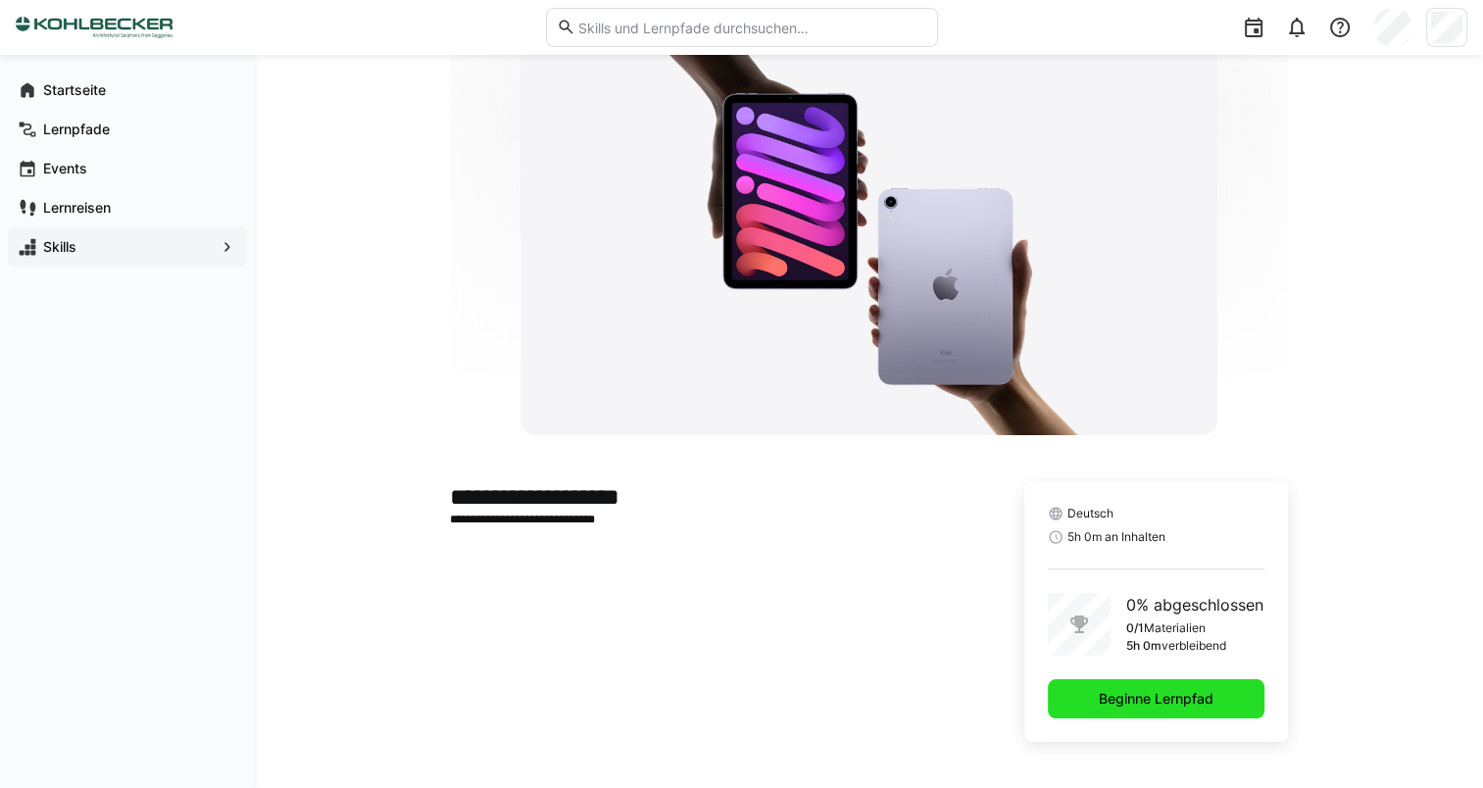
click at [1082, 714] on span "Beginne Lernpfad" at bounding box center [1156, 698] width 217 height 39
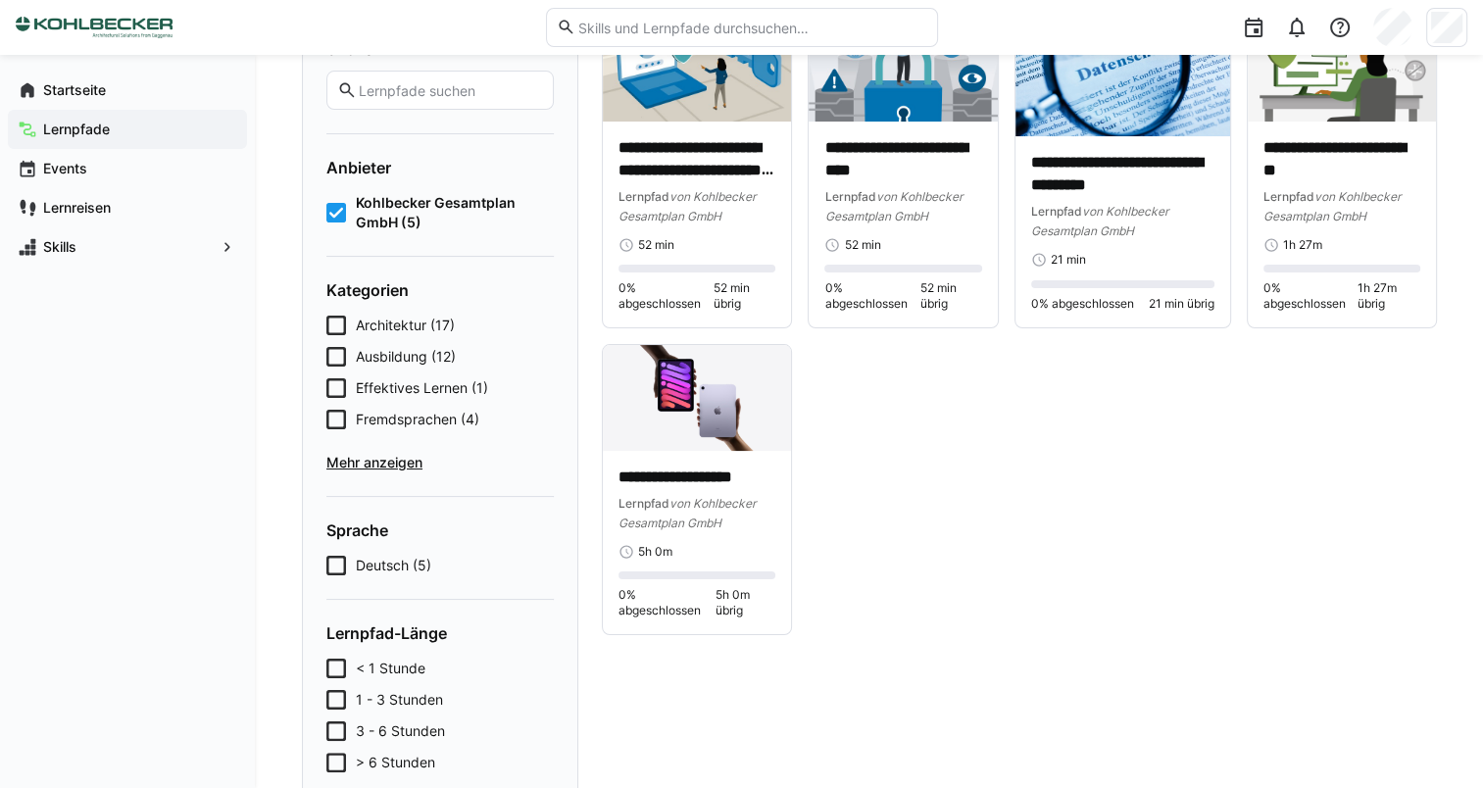
scroll to position [196, 0]
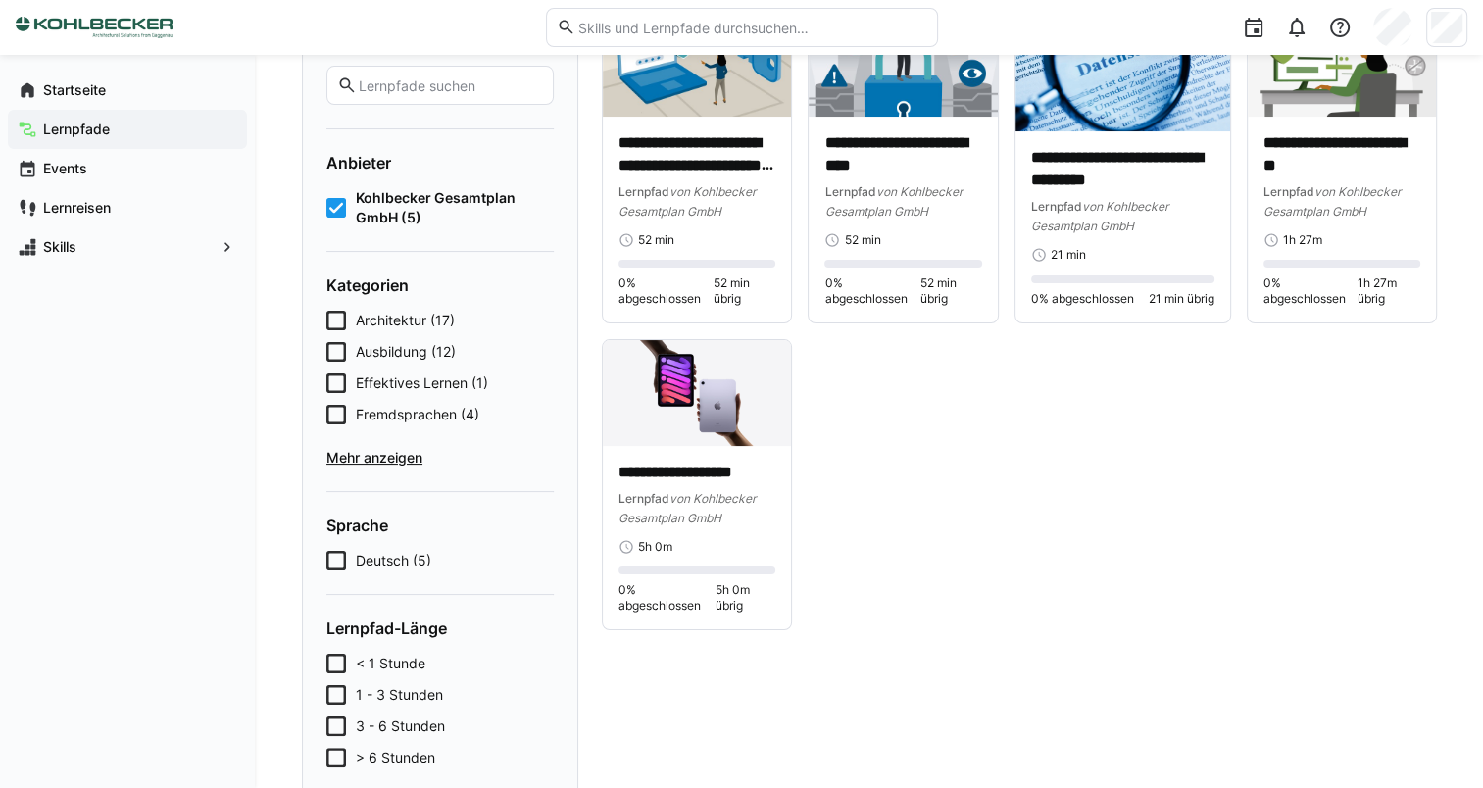
click at [398, 451] on span "Mehr anzeigen" at bounding box center [439, 458] width 227 height 20
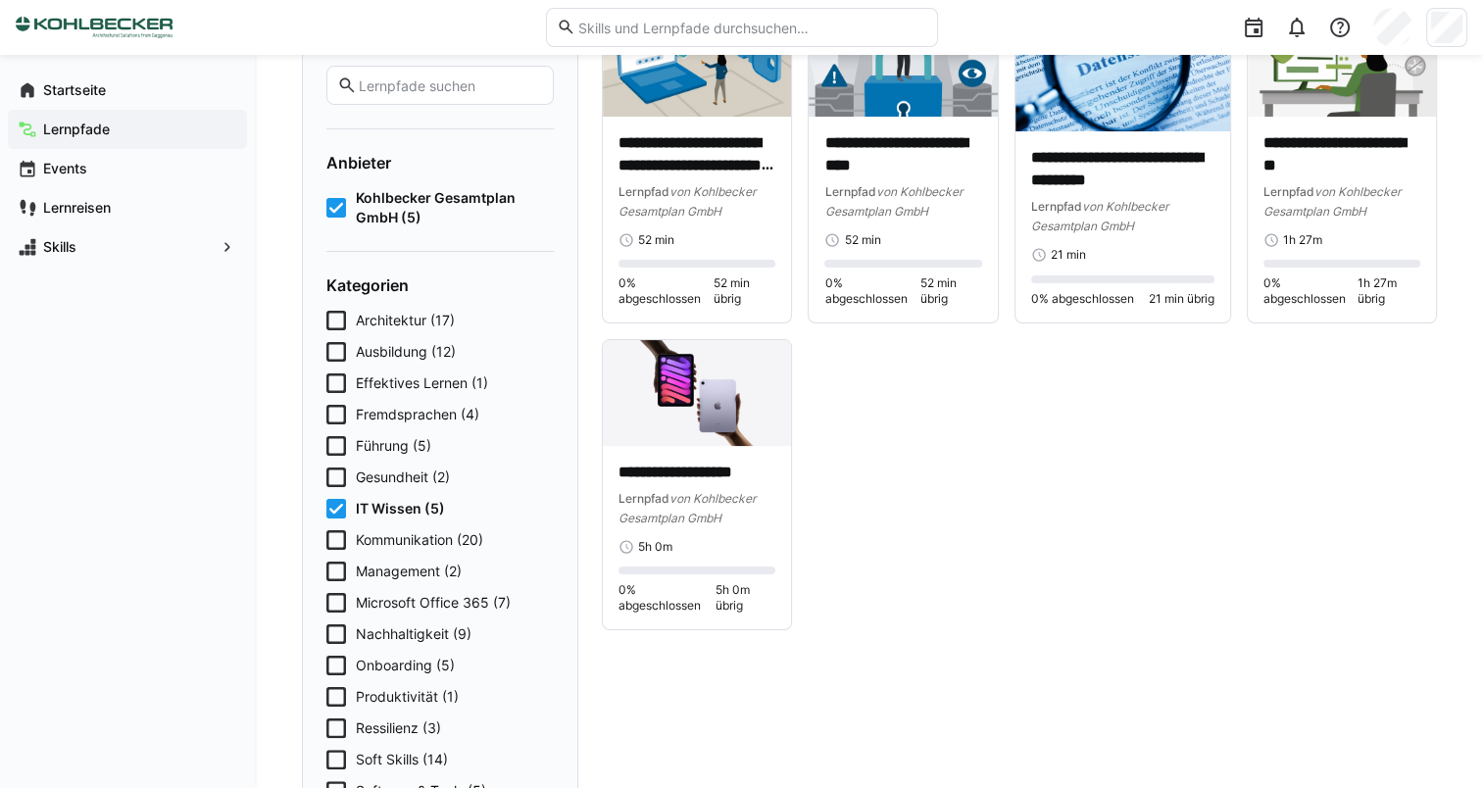
click at [386, 506] on span "IT Wissen (5)" at bounding box center [400, 509] width 89 height 20
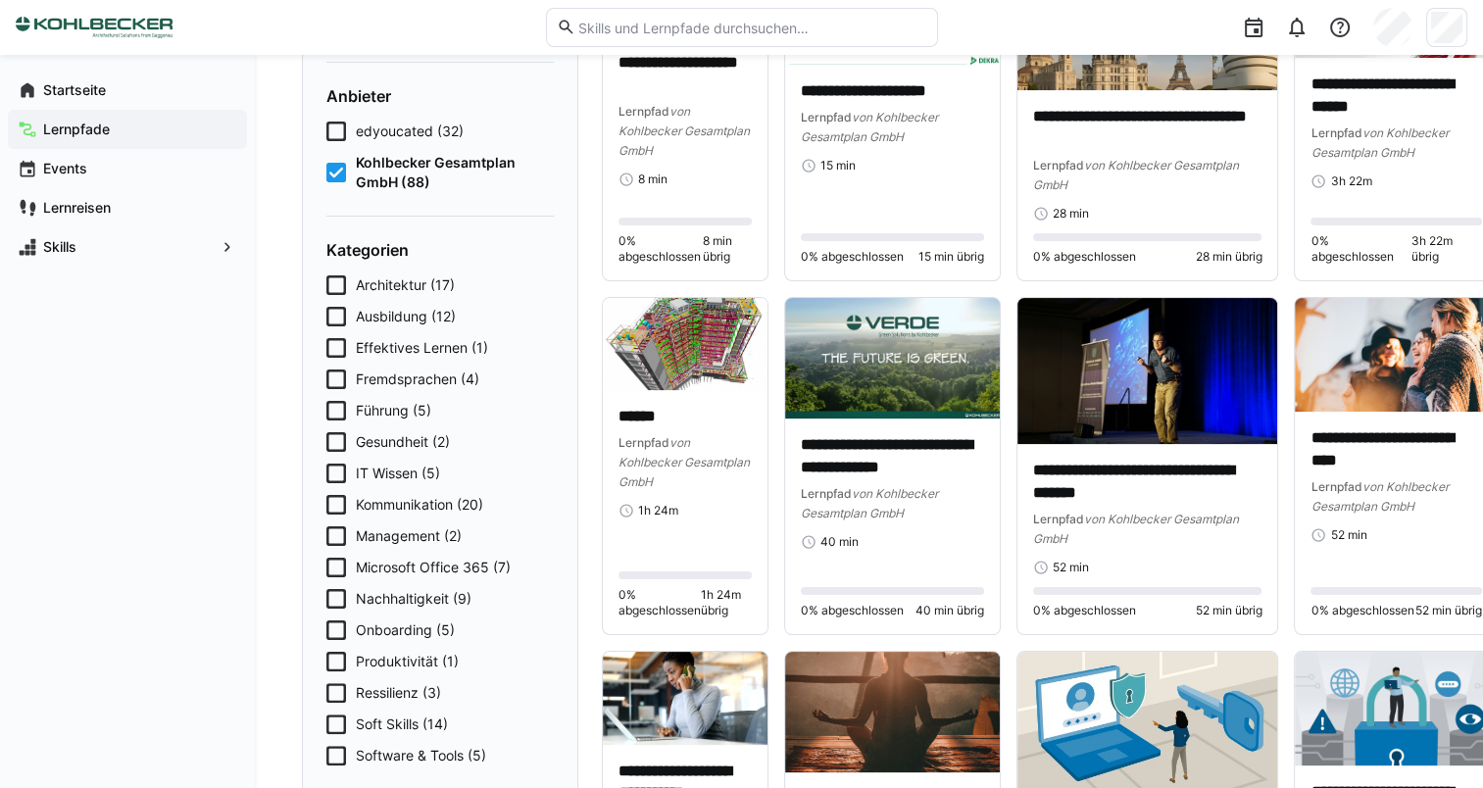
scroll to position [294, 0]
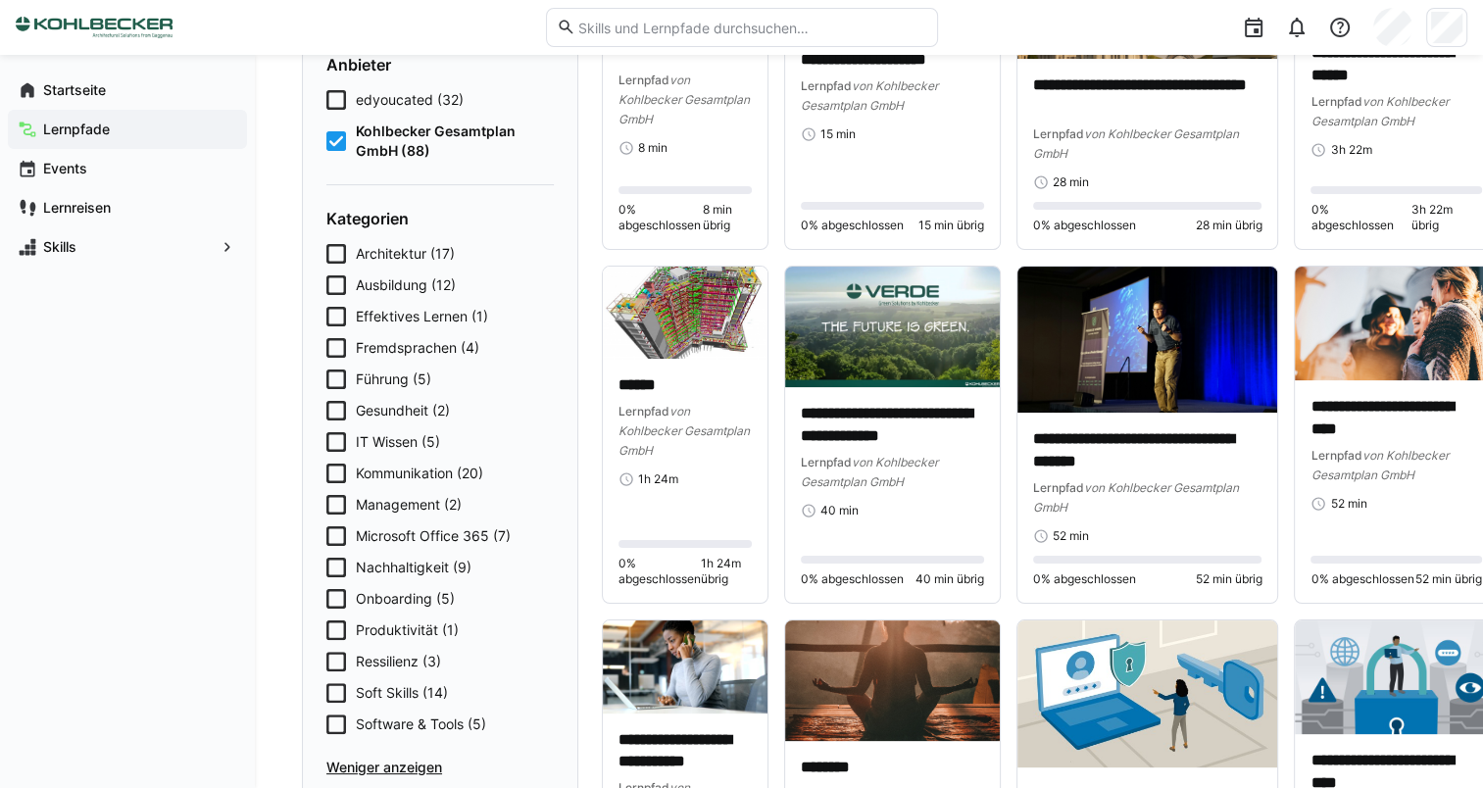
click at [430, 508] on span "Management (2)" at bounding box center [409, 505] width 106 height 20
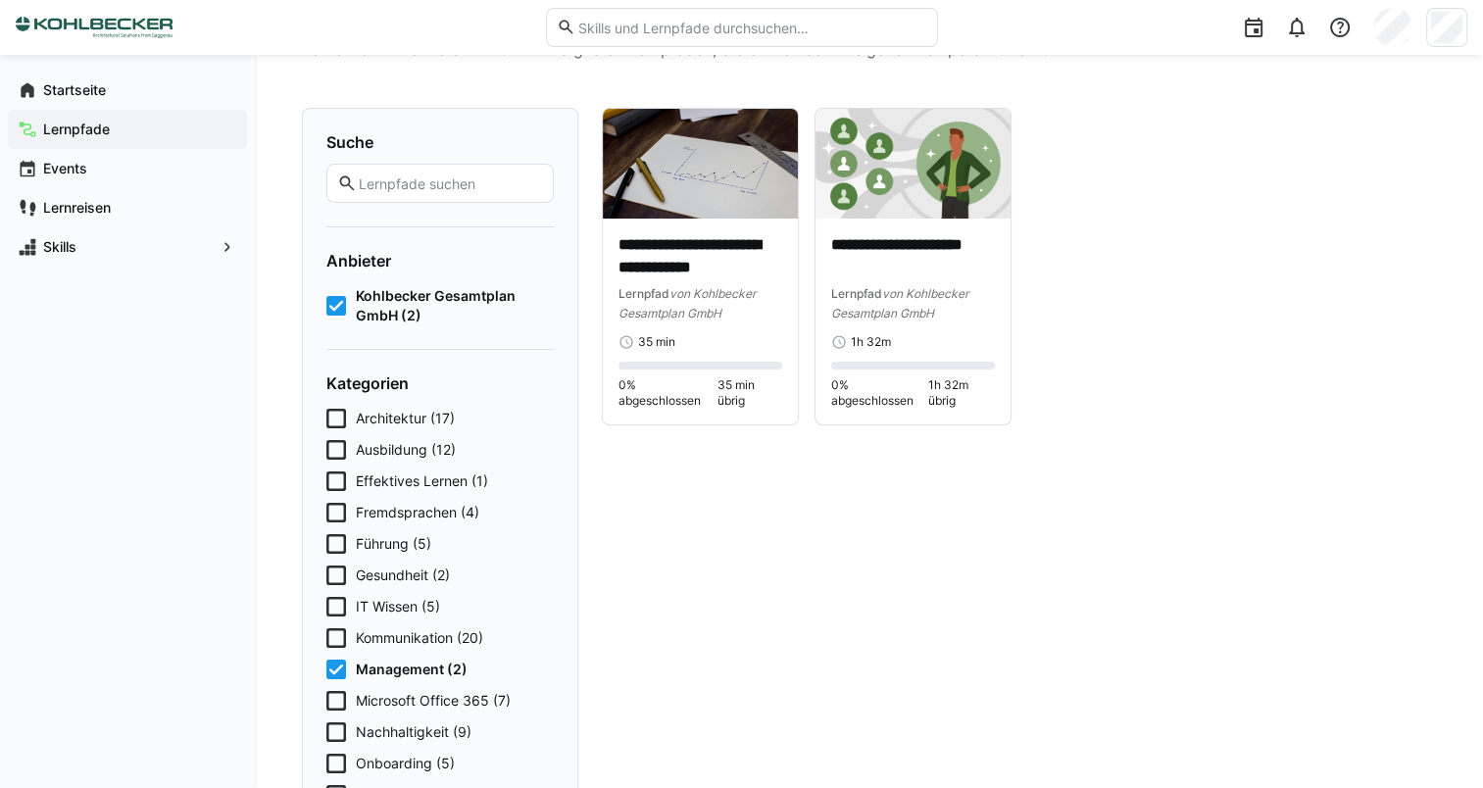
scroll to position [196, 0]
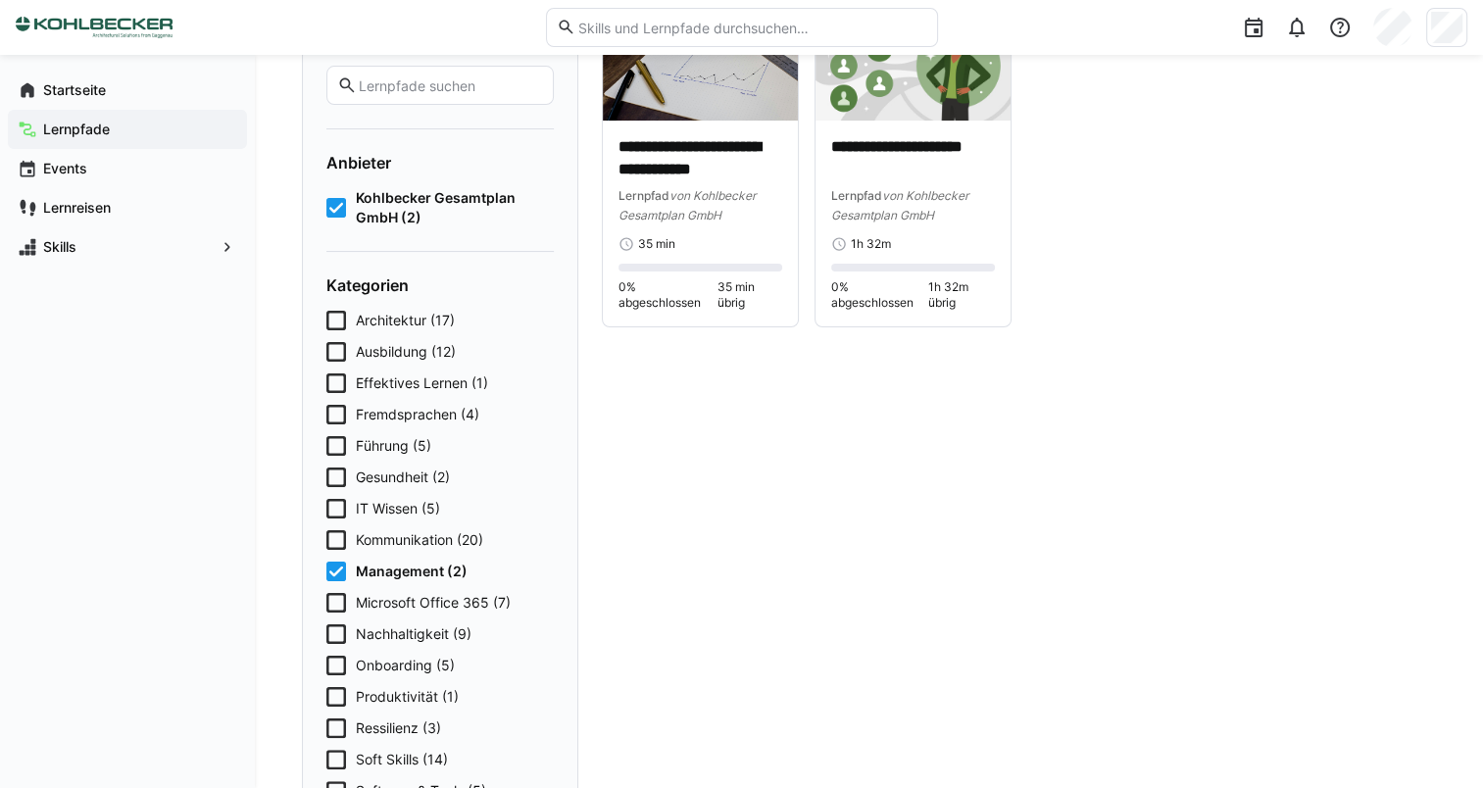
click at [416, 608] on span "Microsoft Office 365 (7)" at bounding box center [433, 603] width 155 height 20
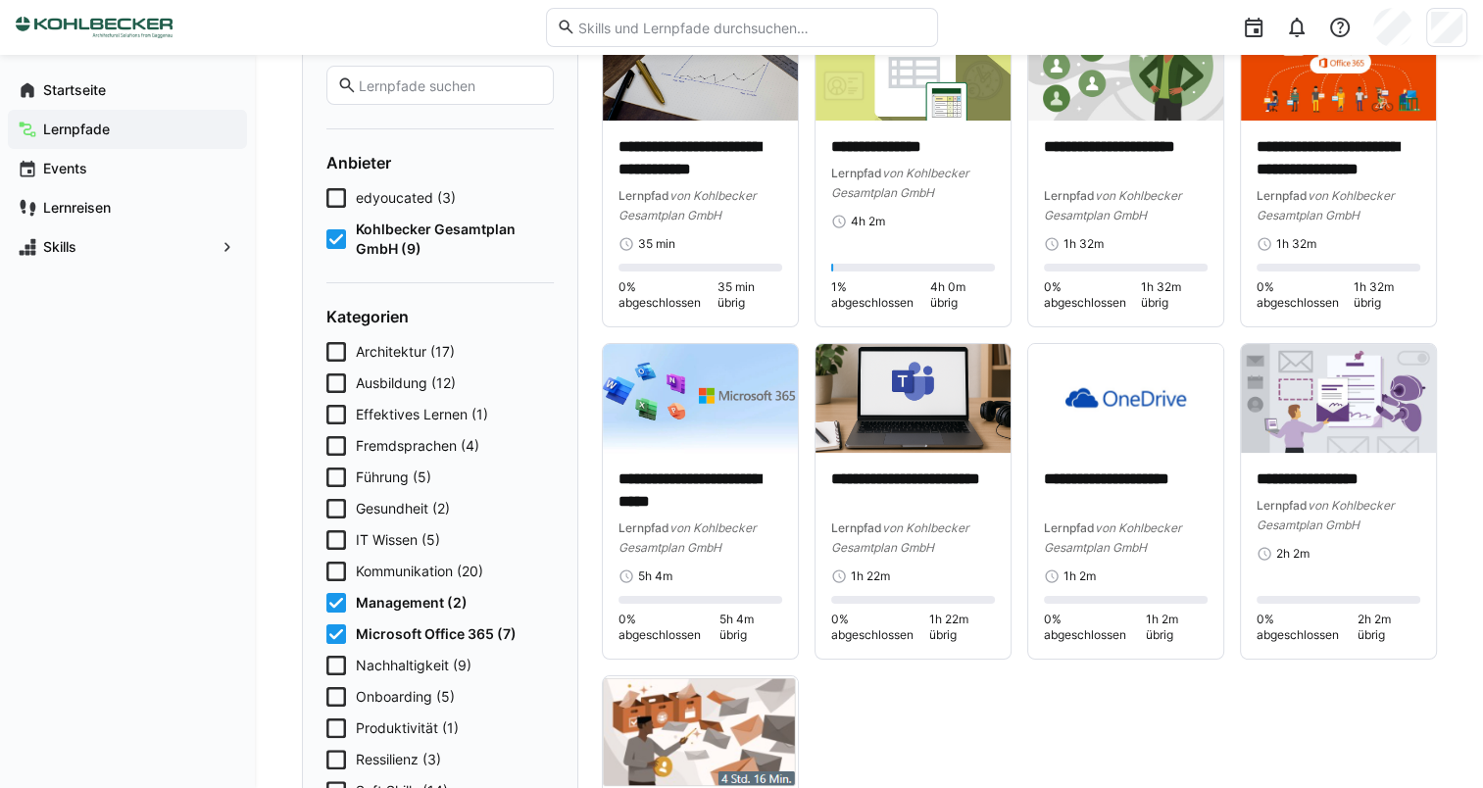
click at [416, 602] on span "Management (2)" at bounding box center [412, 603] width 112 height 20
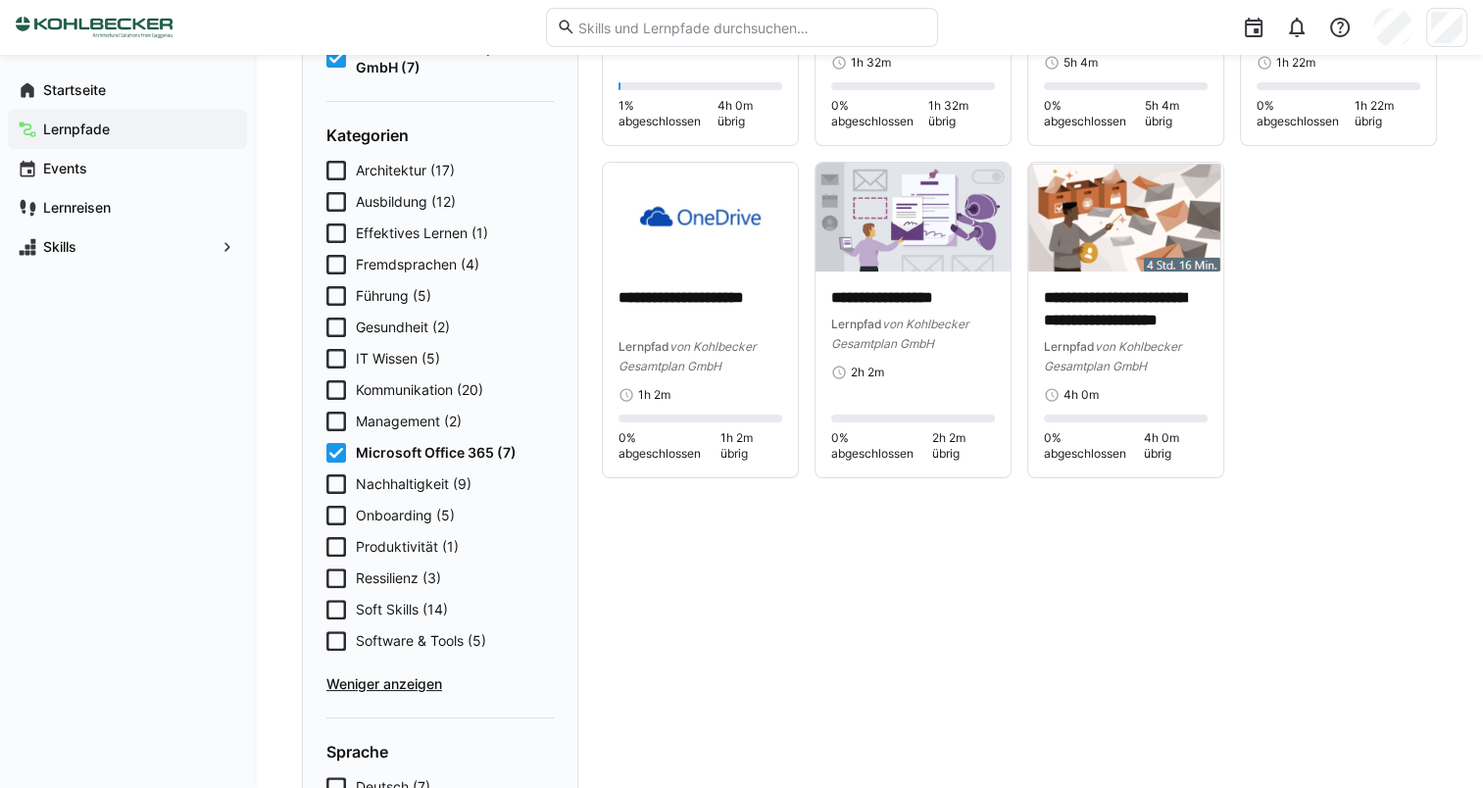
scroll to position [392, 0]
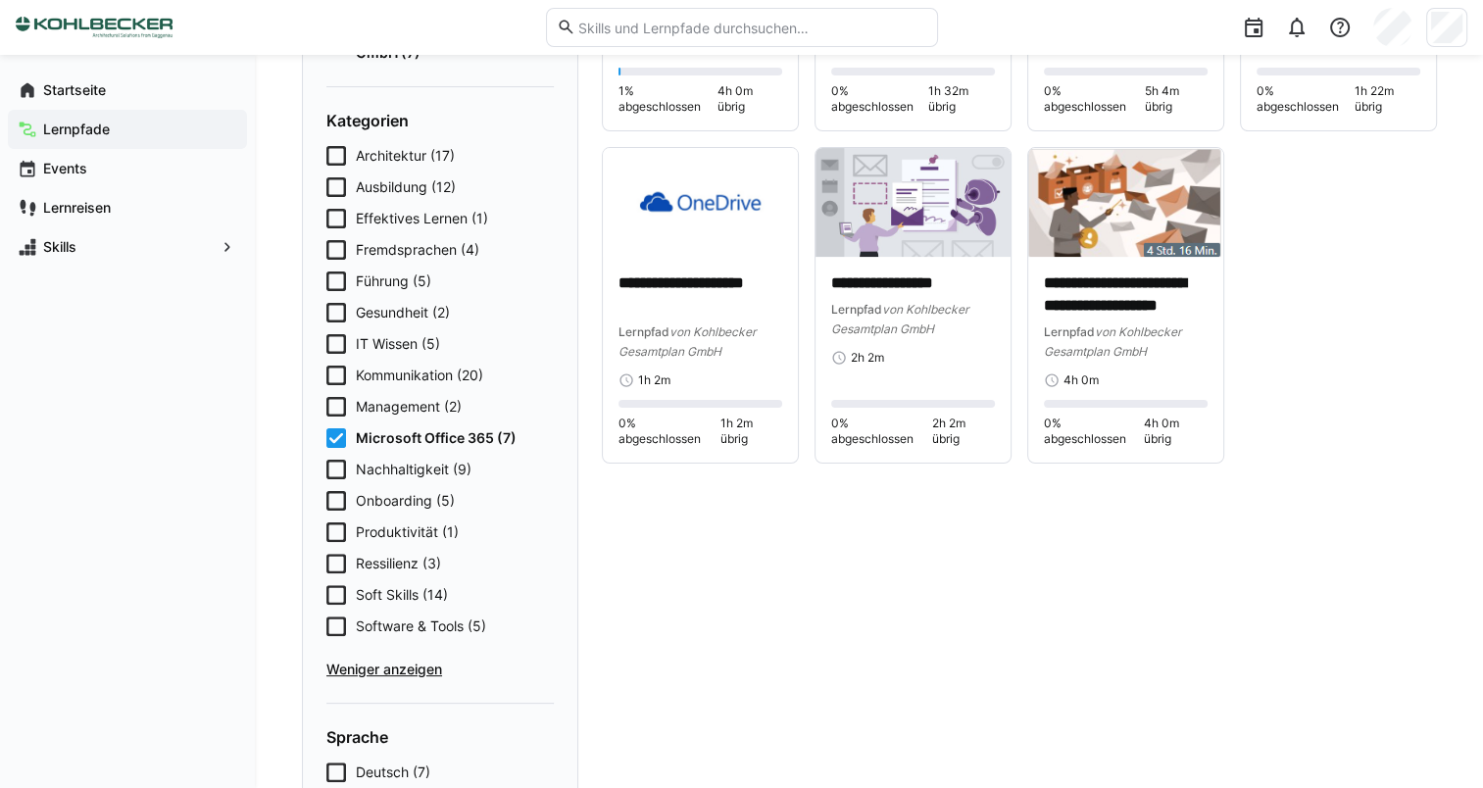
click at [400, 439] on span "Microsoft Office 365 (7)" at bounding box center [436, 438] width 161 height 20
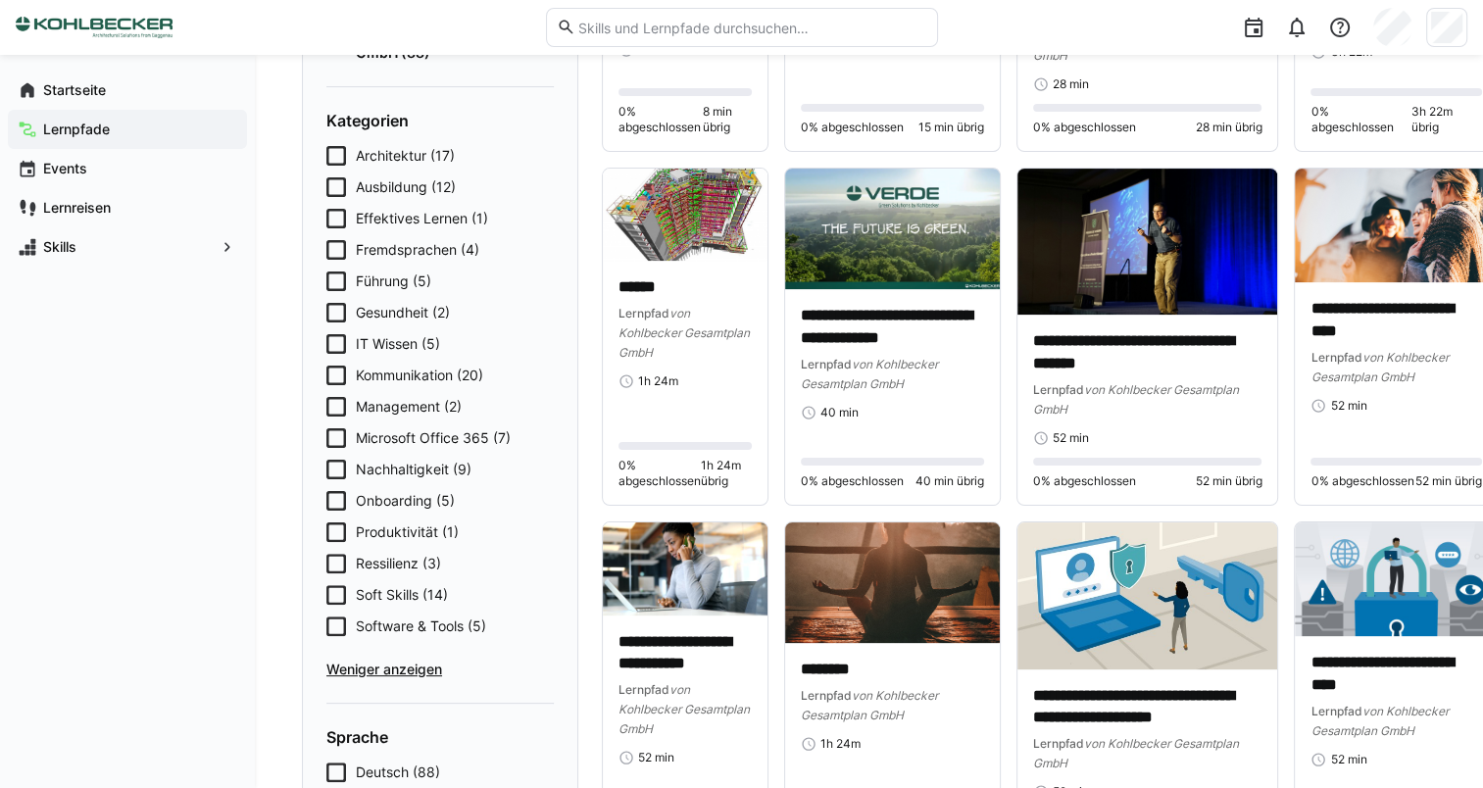
click at [396, 464] on span "Nachhaltigkeit (9)" at bounding box center [414, 470] width 116 height 20
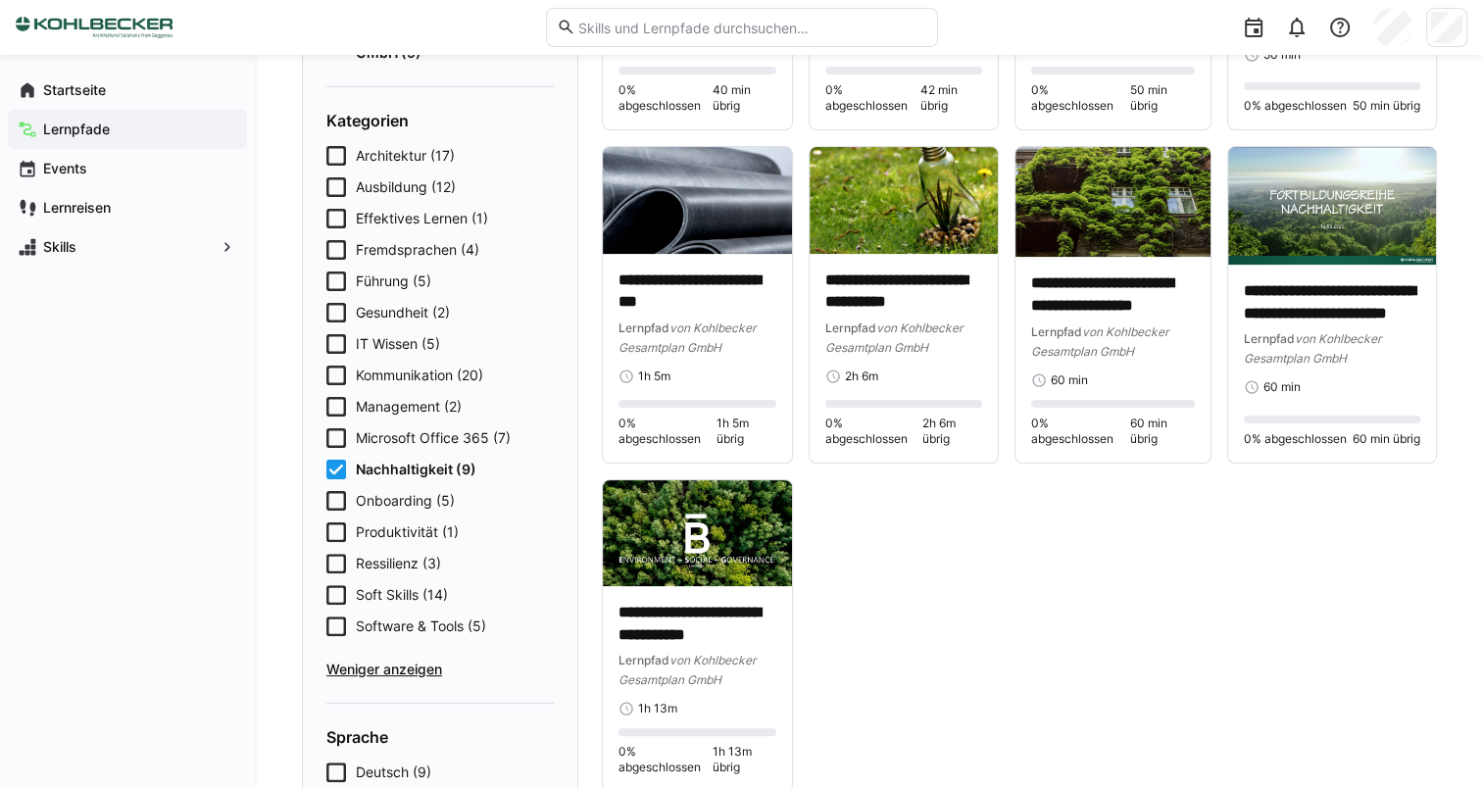
click at [398, 471] on span "Nachhaltigkeit (9)" at bounding box center [416, 470] width 121 height 20
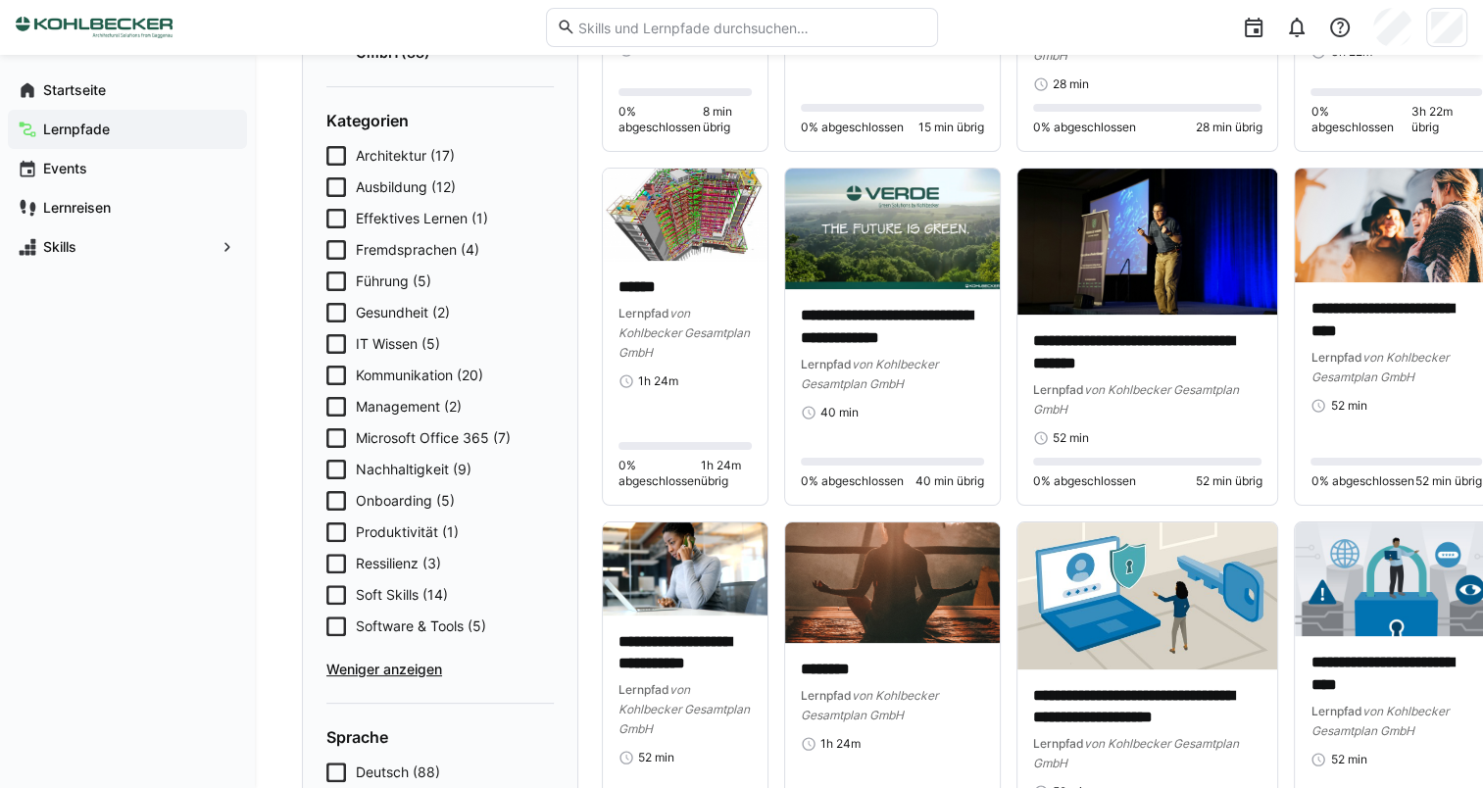
click at [393, 503] on span "Onboarding (5)" at bounding box center [405, 501] width 99 height 20
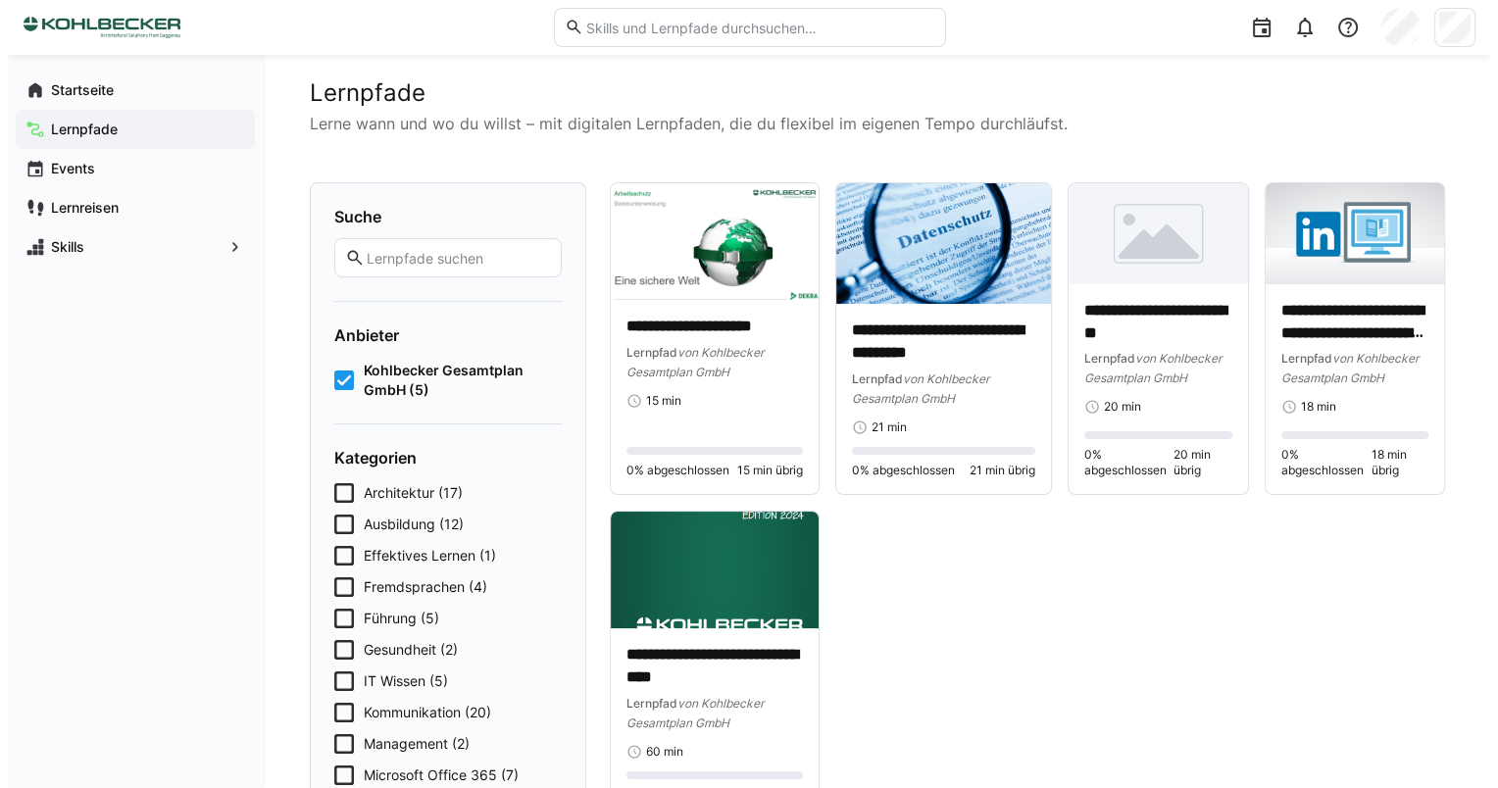
scroll to position [0, 0]
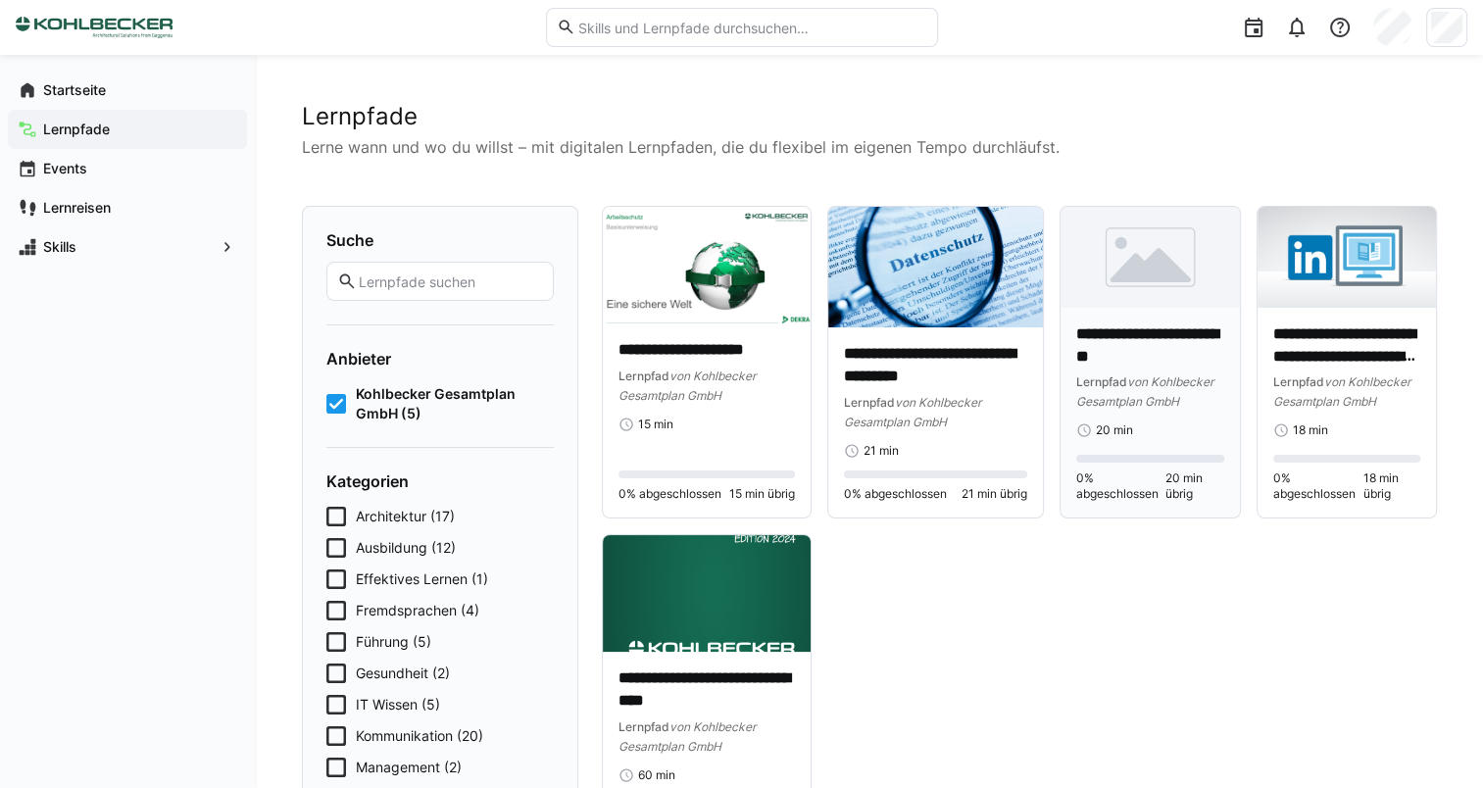
click at [1171, 409] on span "von Kohlbecker Gesamtplan GmbH" at bounding box center [1145, 392] width 137 height 34
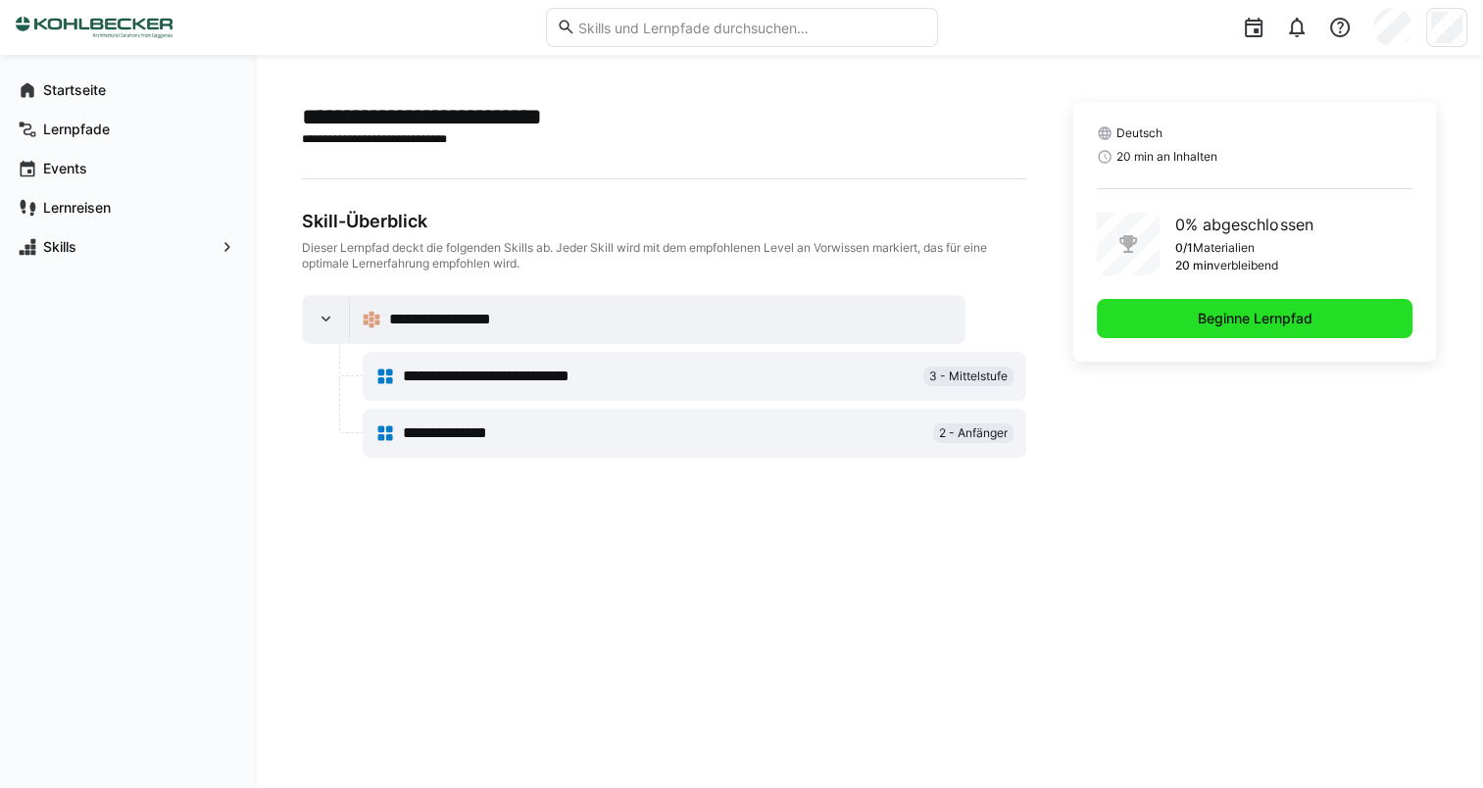
click at [1293, 324] on span "Beginne Lernpfad" at bounding box center [1255, 319] width 121 height 20
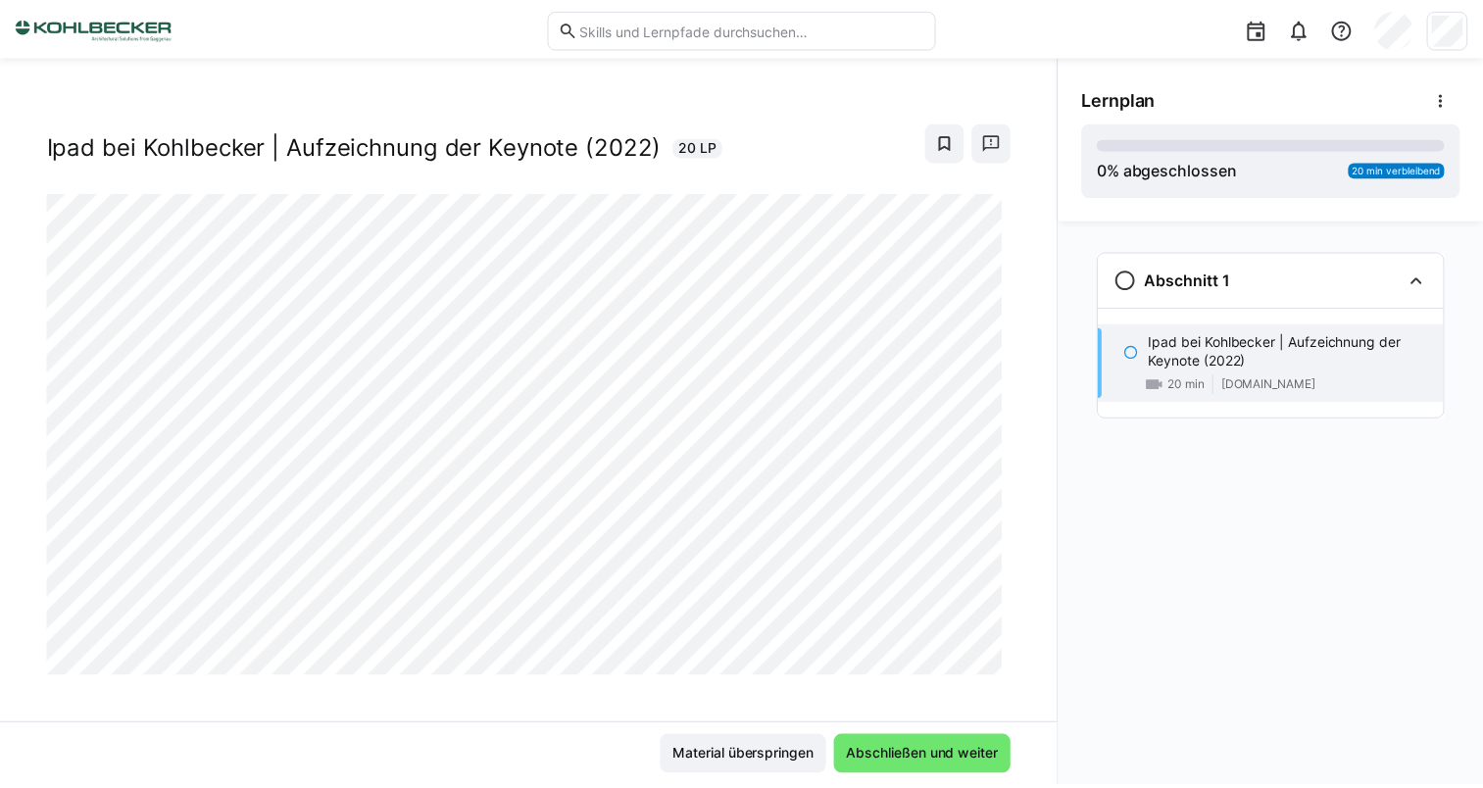
scroll to position [31, 0]
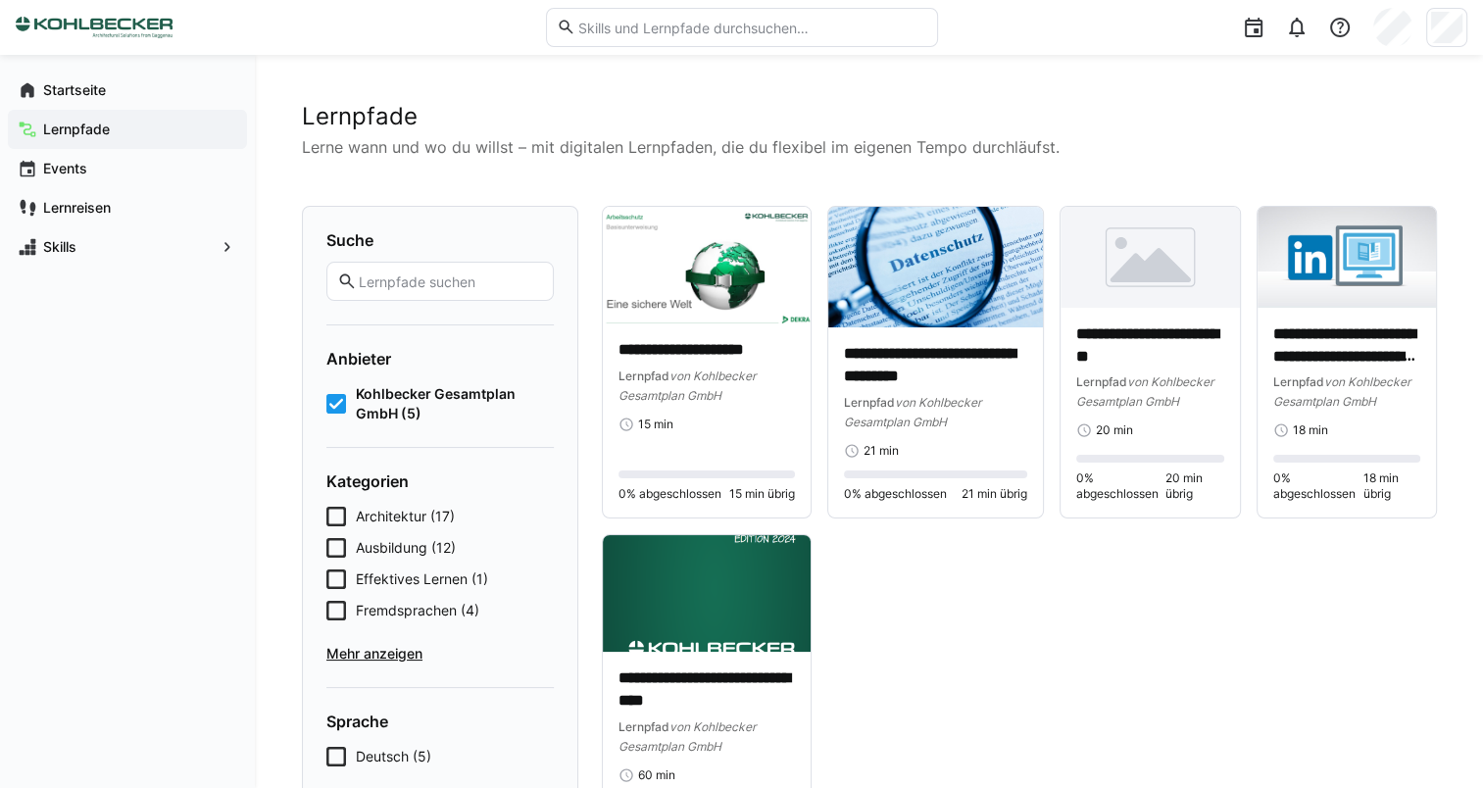
click at [393, 652] on span "Mehr anzeigen" at bounding box center [439, 654] width 227 height 20
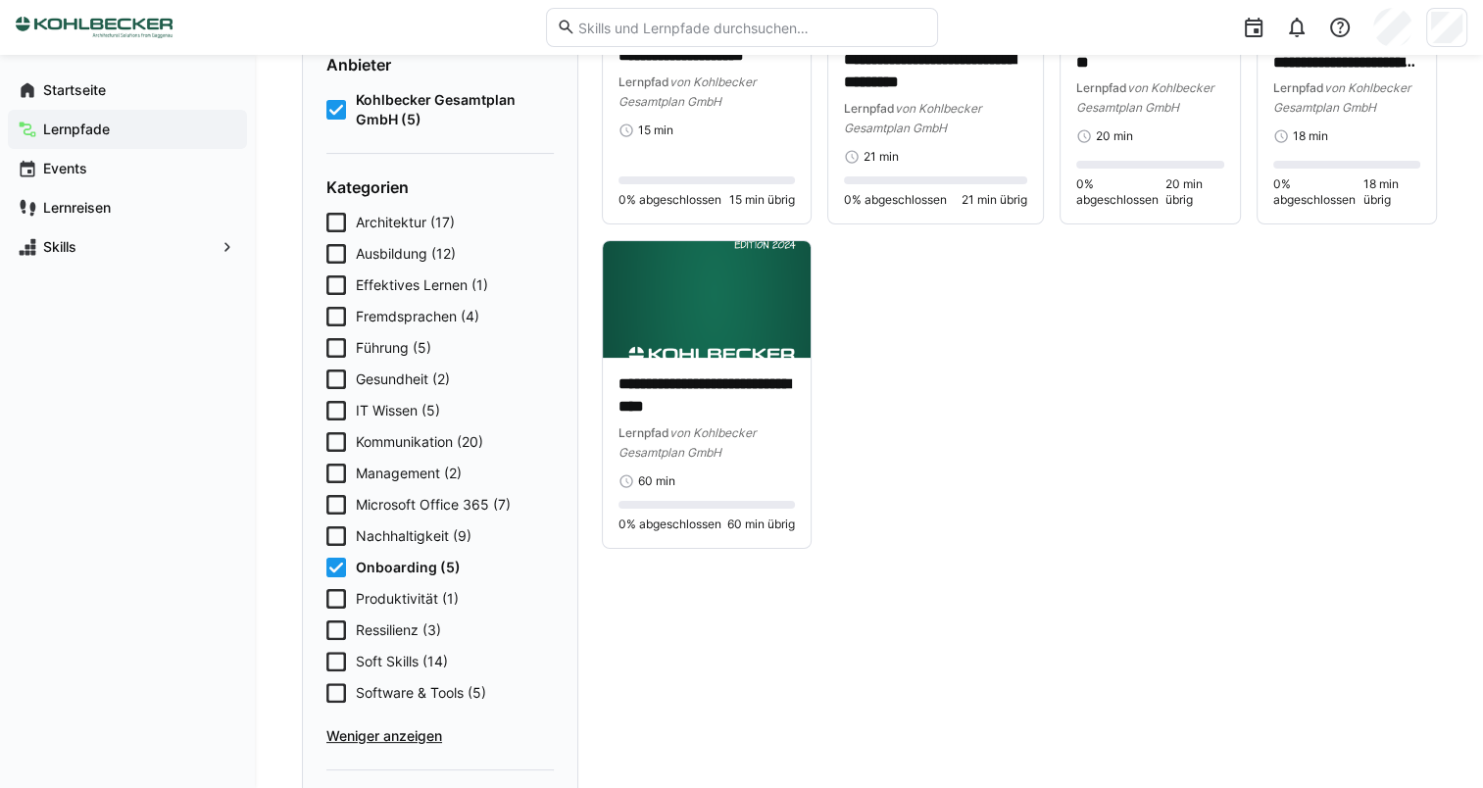
click at [428, 574] on span "Onboarding (5)" at bounding box center [408, 568] width 105 height 20
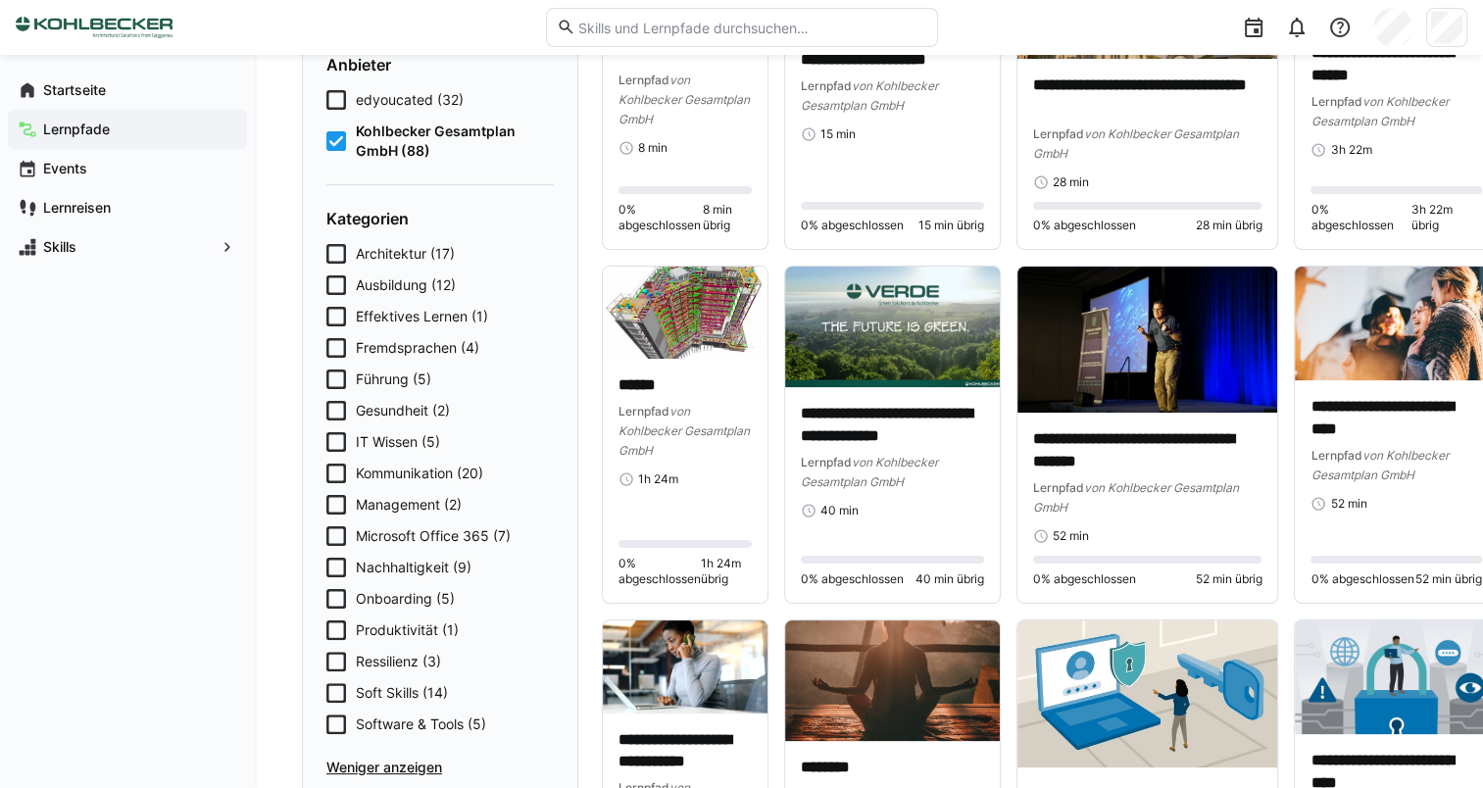
click at [417, 625] on span "Produktivität (1)" at bounding box center [407, 631] width 103 height 20
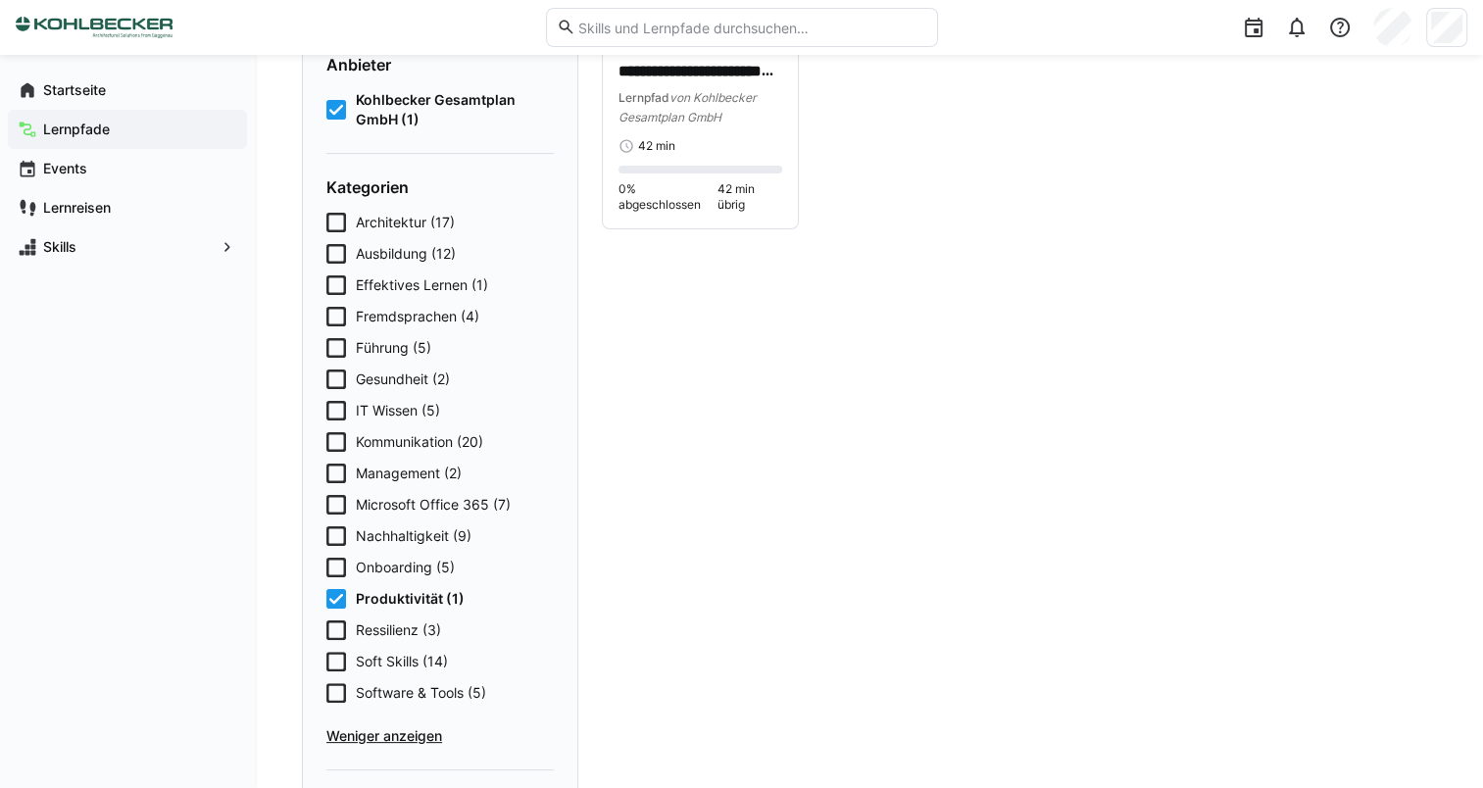
click at [398, 603] on span "Produktivität (1)" at bounding box center [410, 599] width 109 height 20
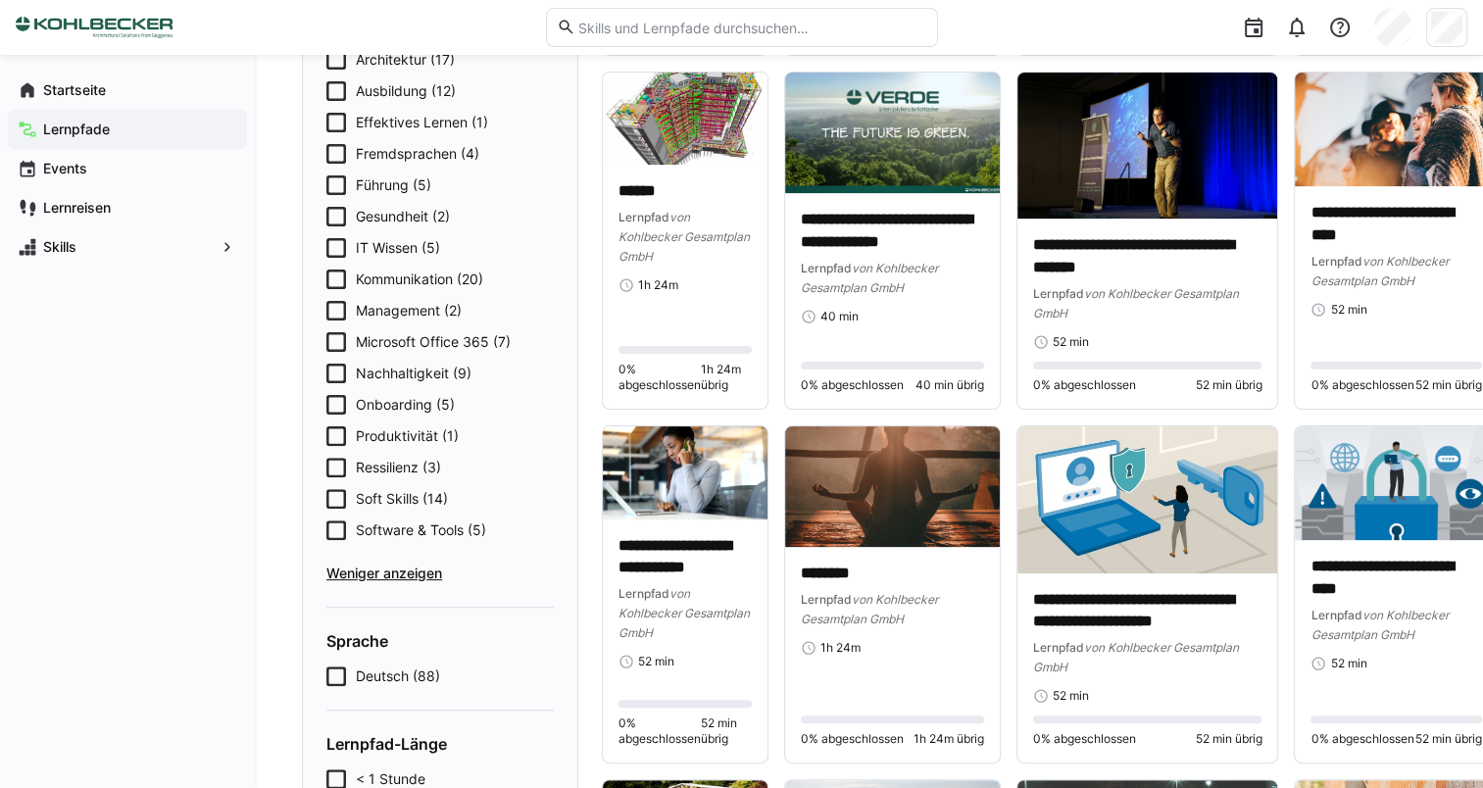
scroll to position [490, 0]
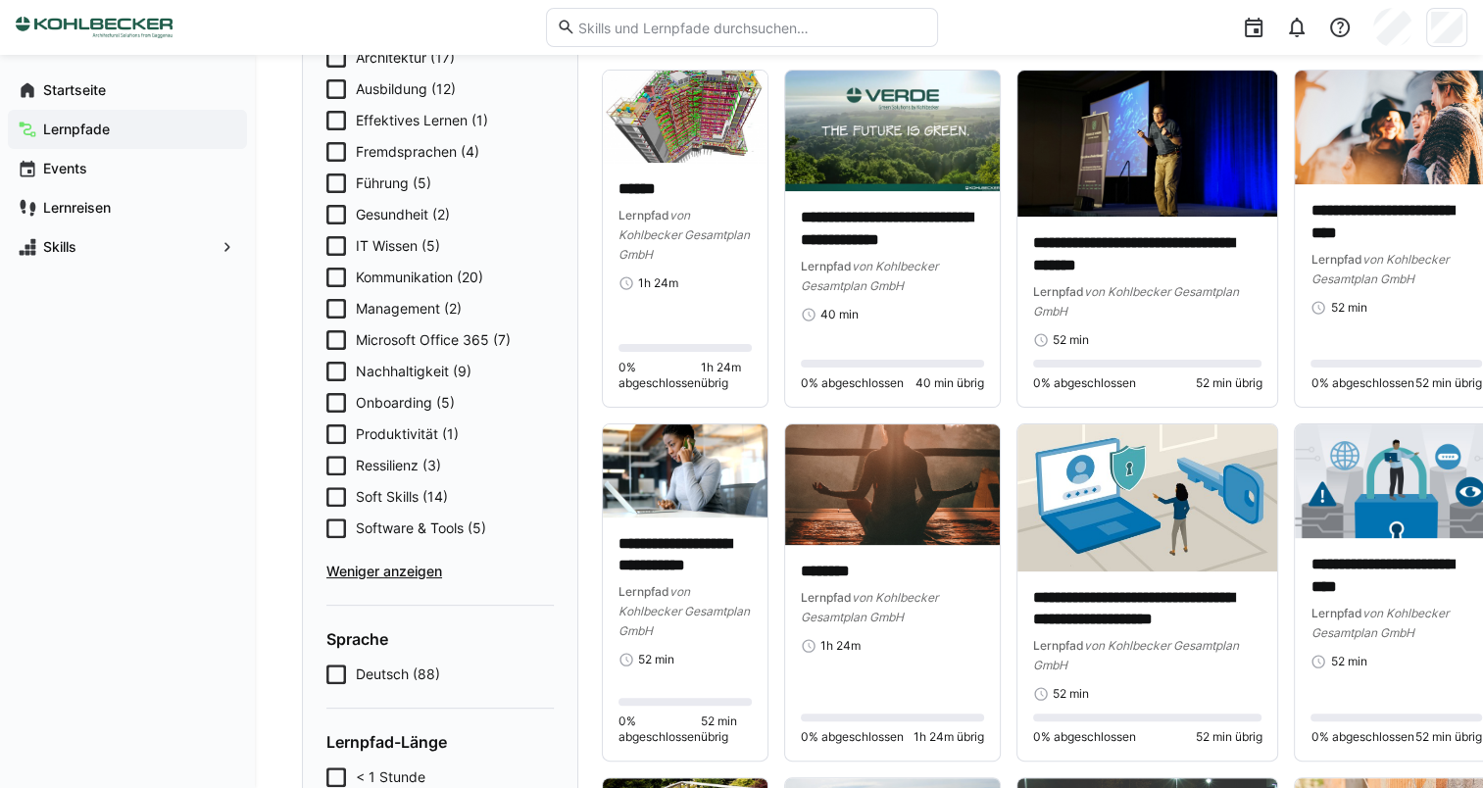
click at [466, 532] on span "Software & Tools (5)" at bounding box center [421, 529] width 130 height 20
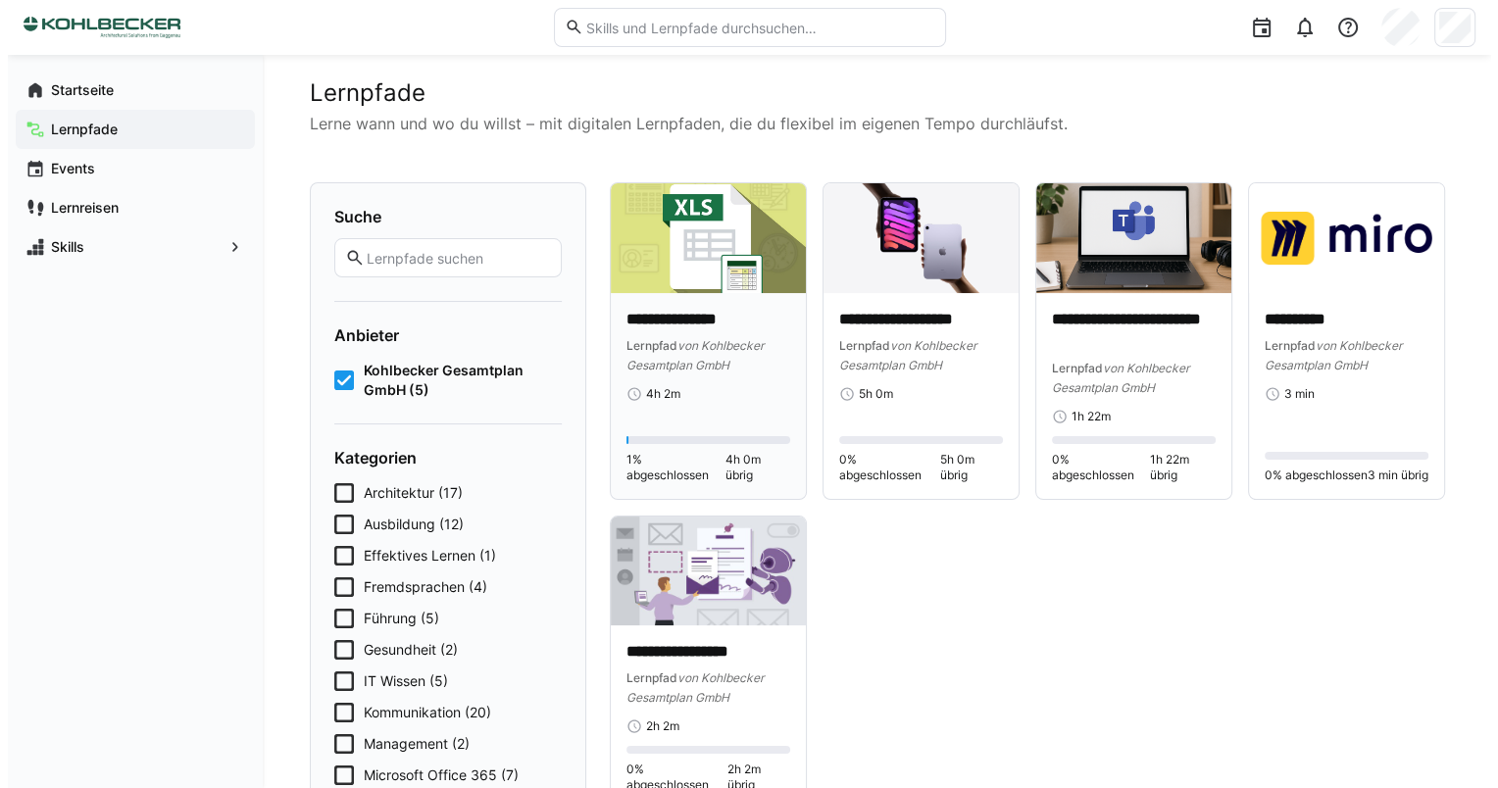
scroll to position [0, 0]
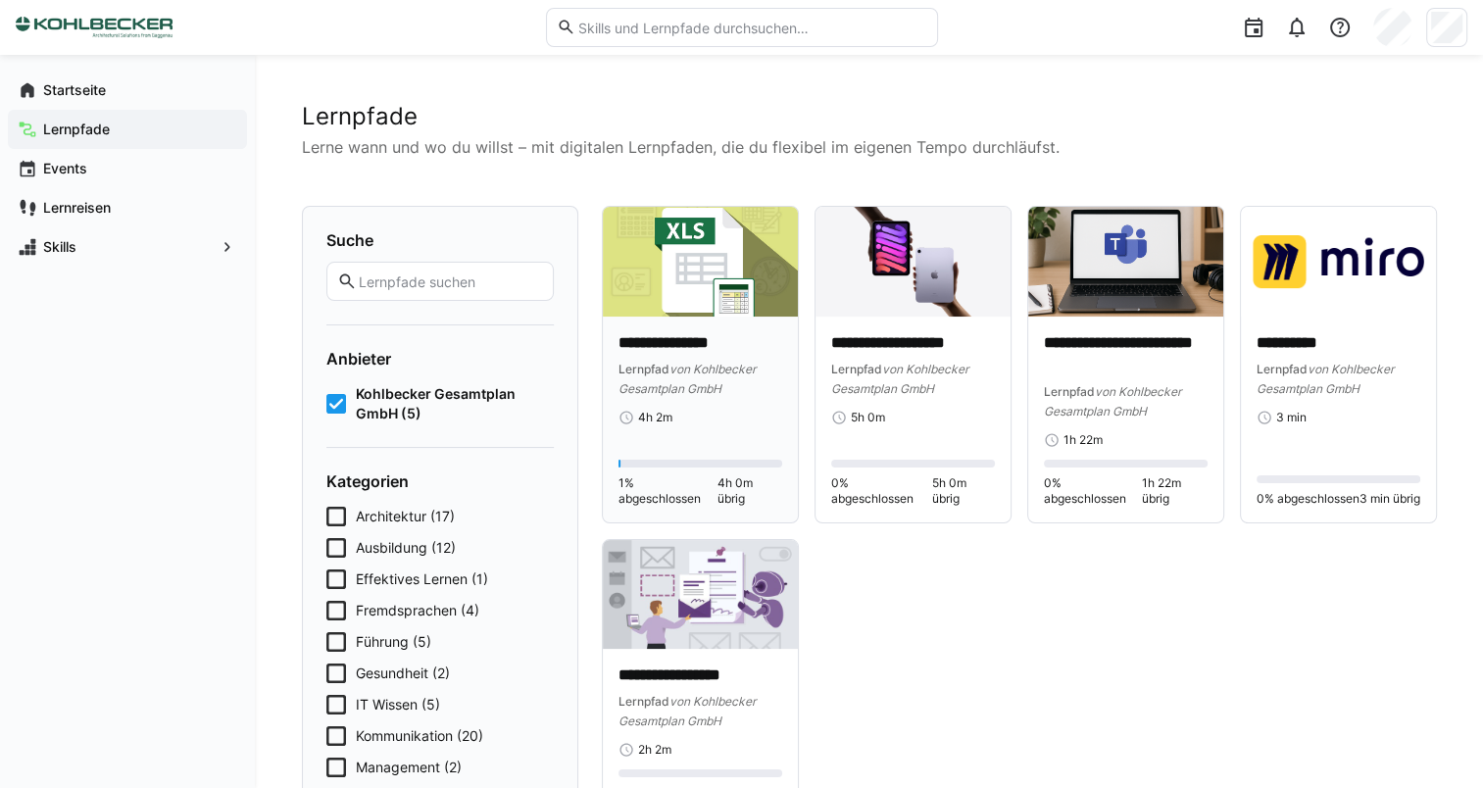
click at [686, 379] on div "Lernpfad von Kohlbecker Gesamtplan GmbH" at bounding box center [701, 378] width 164 height 39
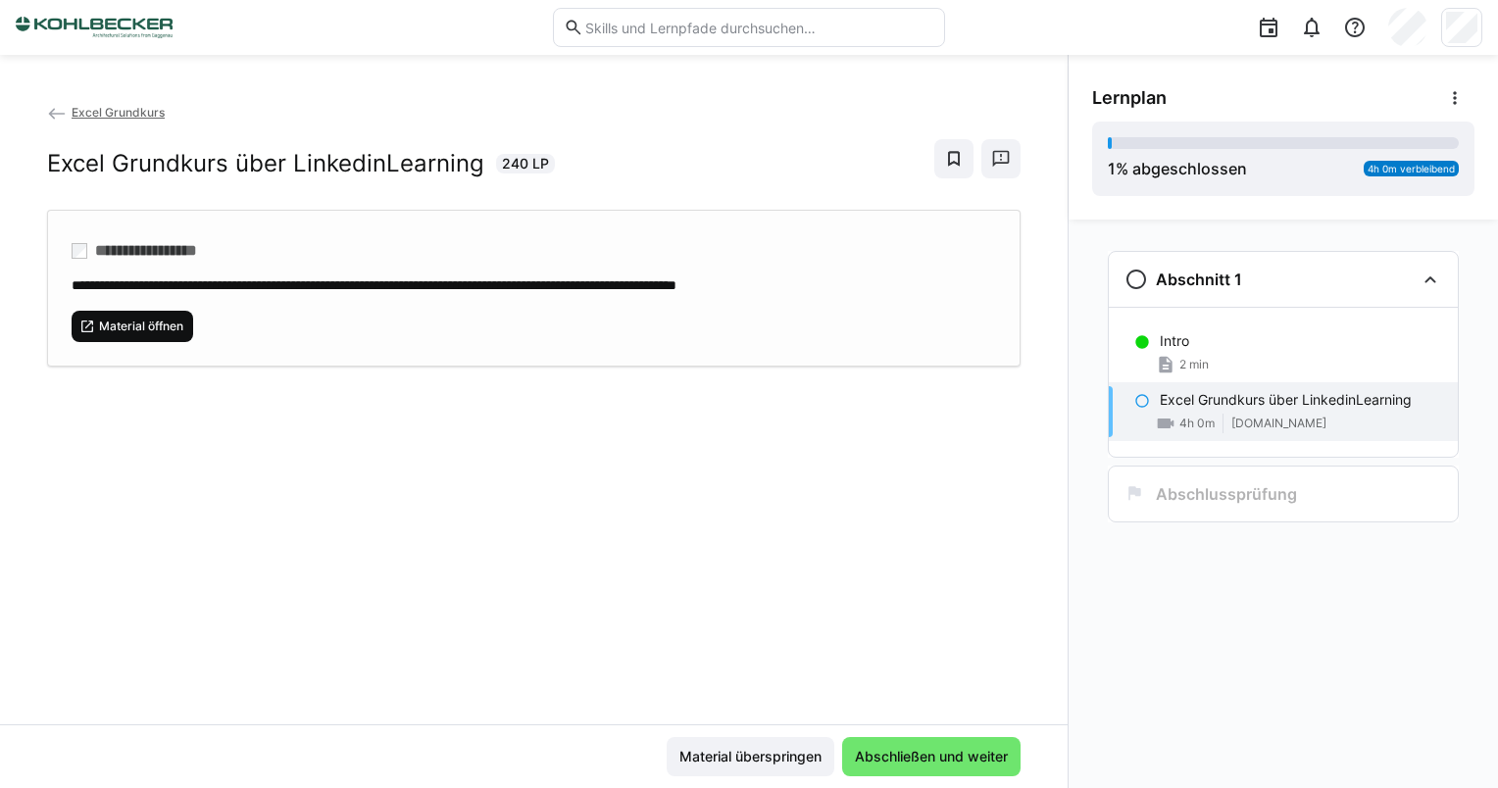
click at [137, 328] on span "Material öffnen" at bounding box center [141, 327] width 88 height 16
